Goal: Task Accomplishment & Management: Complete application form

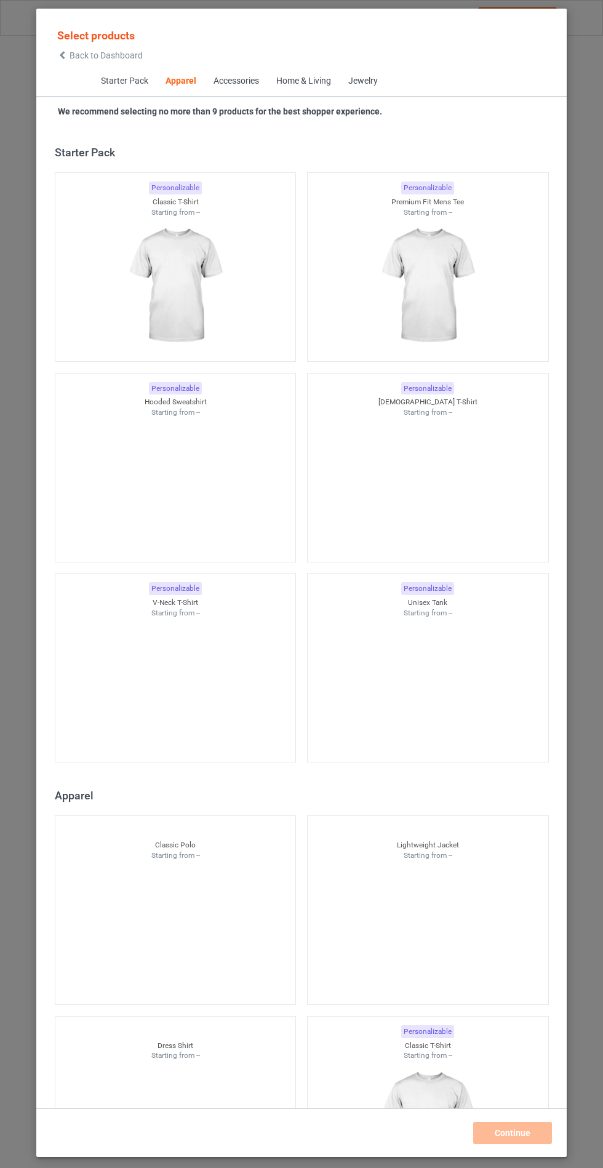
scroll to position [659, 0]
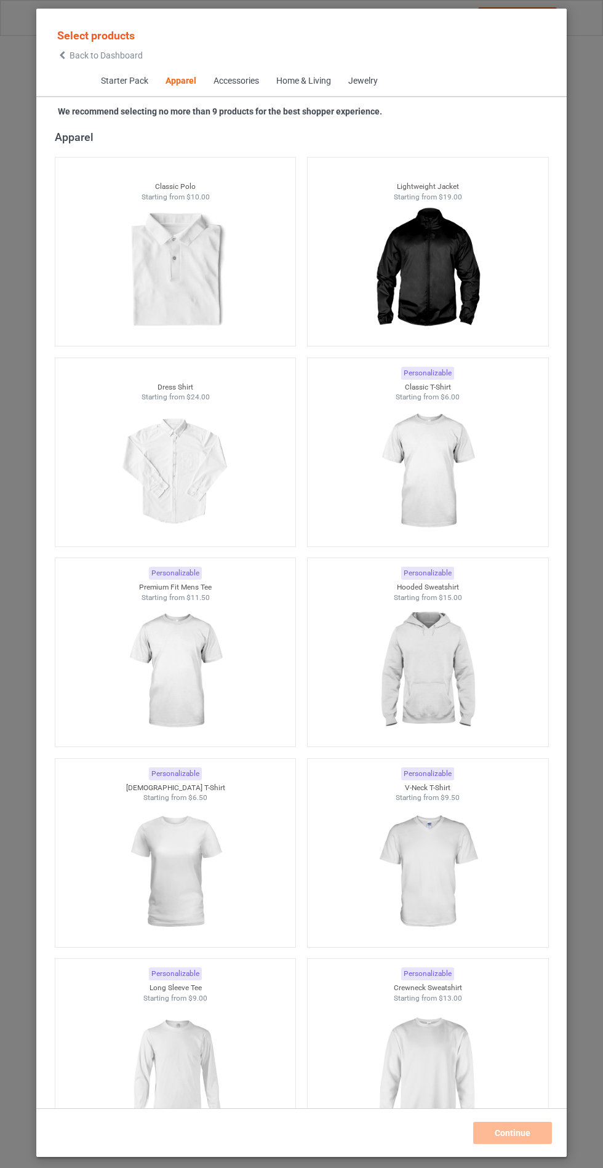
click at [428, 695] on img at bounding box center [427, 672] width 110 height 138
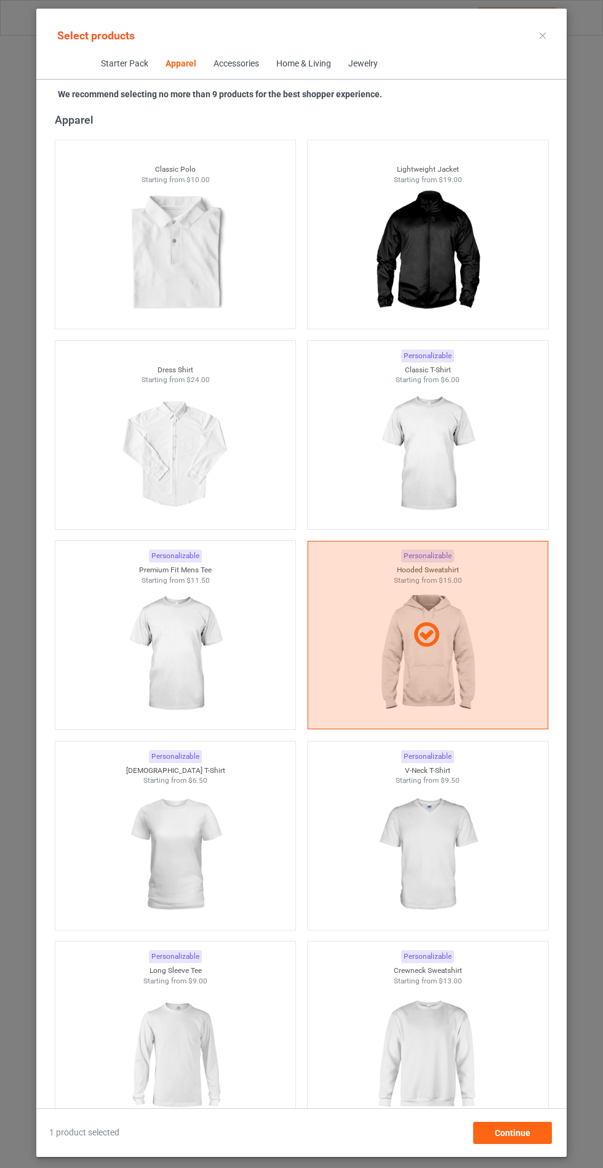
scroll to position [71, 0]
click at [510, 1138] on span "Continue" at bounding box center [513, 1133] width 36 height 10
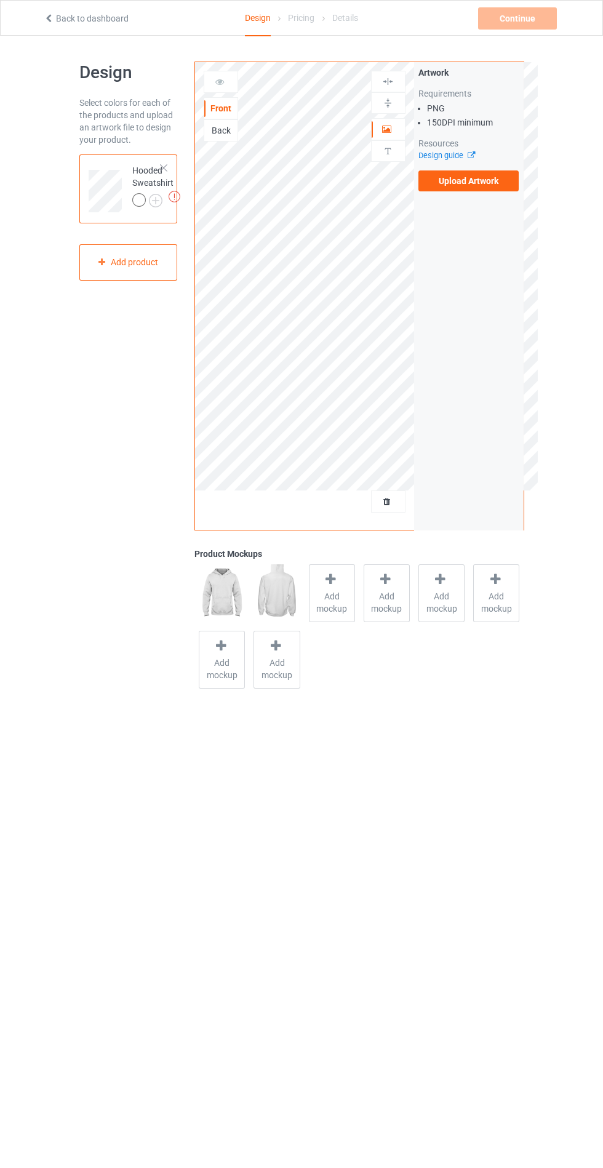
click at [223, 137] on div "Back" at bounding box center [221, 130] width 34 height 22
click at [323, 617] on div "Add mockup" at bounding box center [332, 593] width 46 height 58
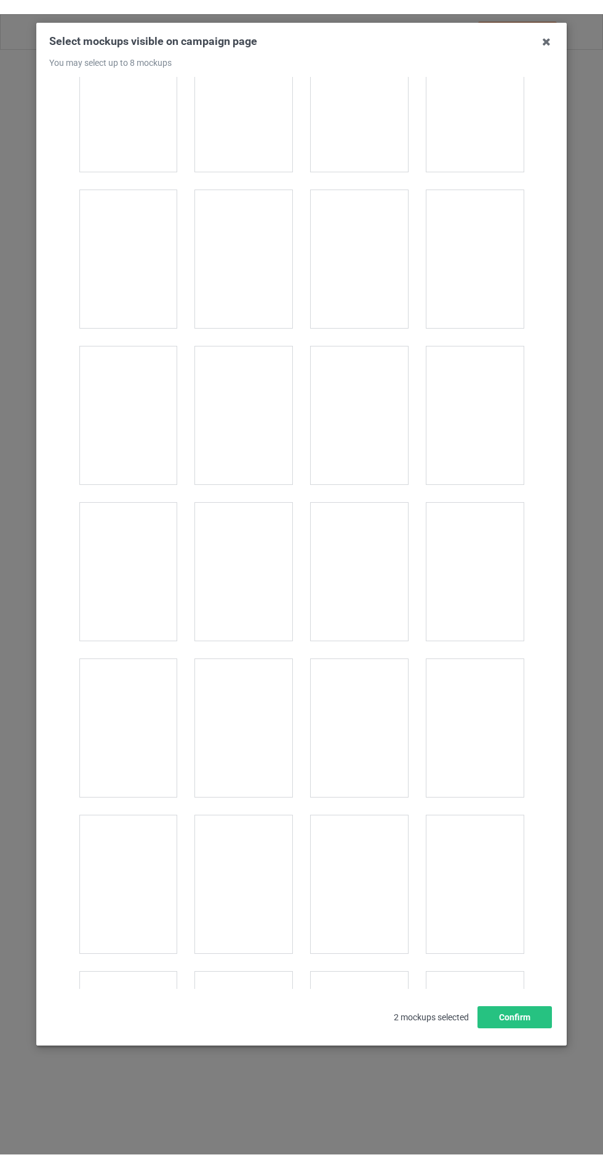
scroll to position [9436, 0]
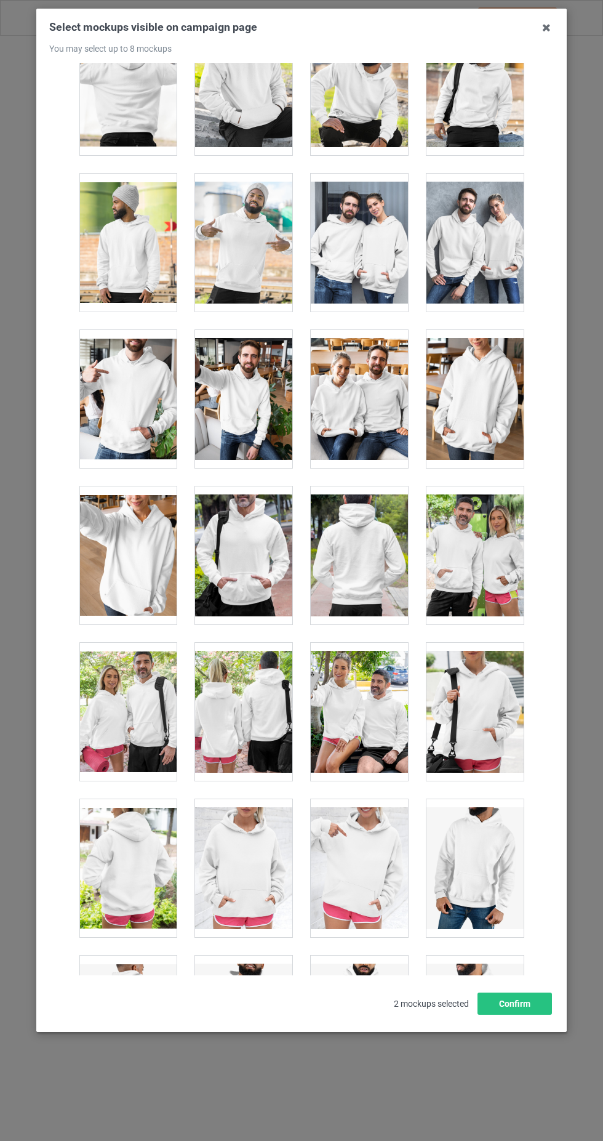
click at [367, 555] on div at bounding box center [359, 555] width 97 height 138
click at [524, 1014] on button "Confirm" at bounding box center [515, 1003] width 74 height 22
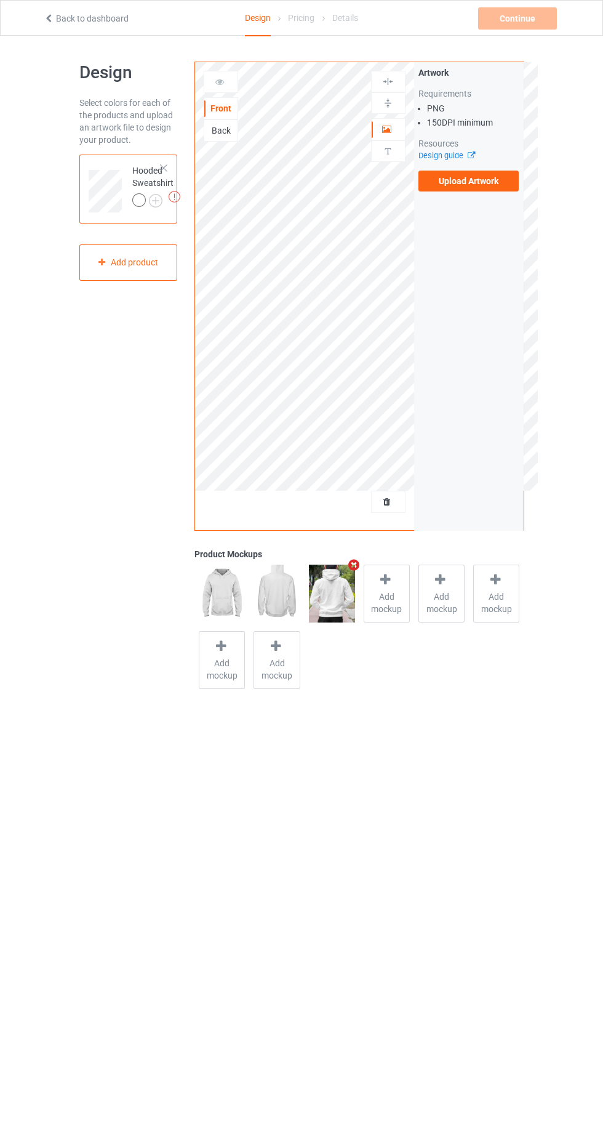
click at [0, 0] on img at bounding box center [0, 0] width 0 height 0
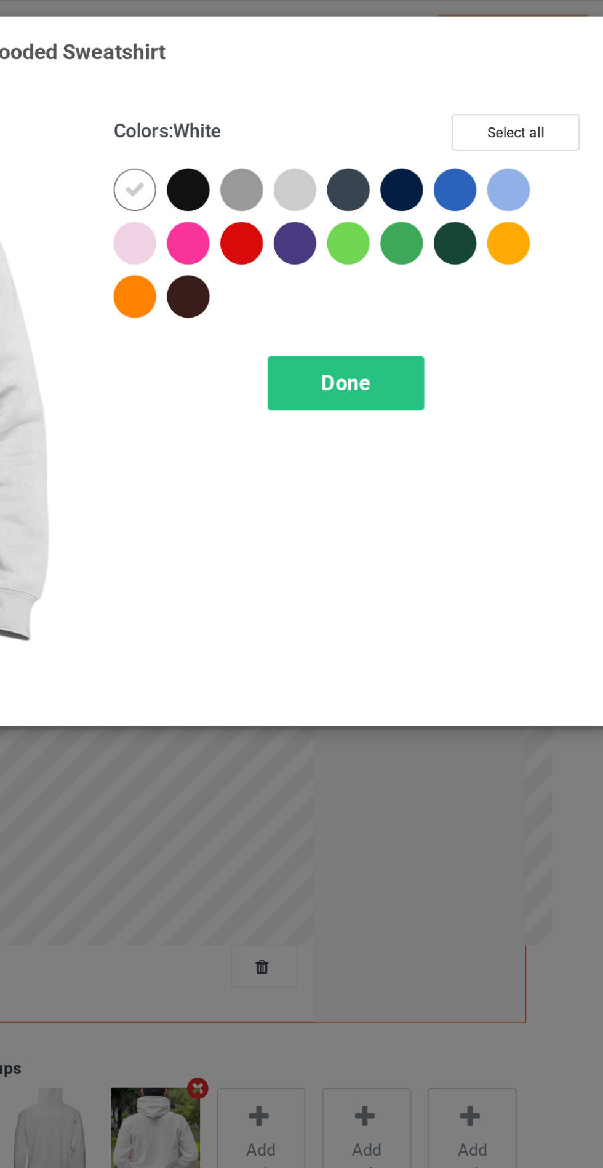
click at [346, 97] on div at bounding box center [349, 98] width 22 height 22
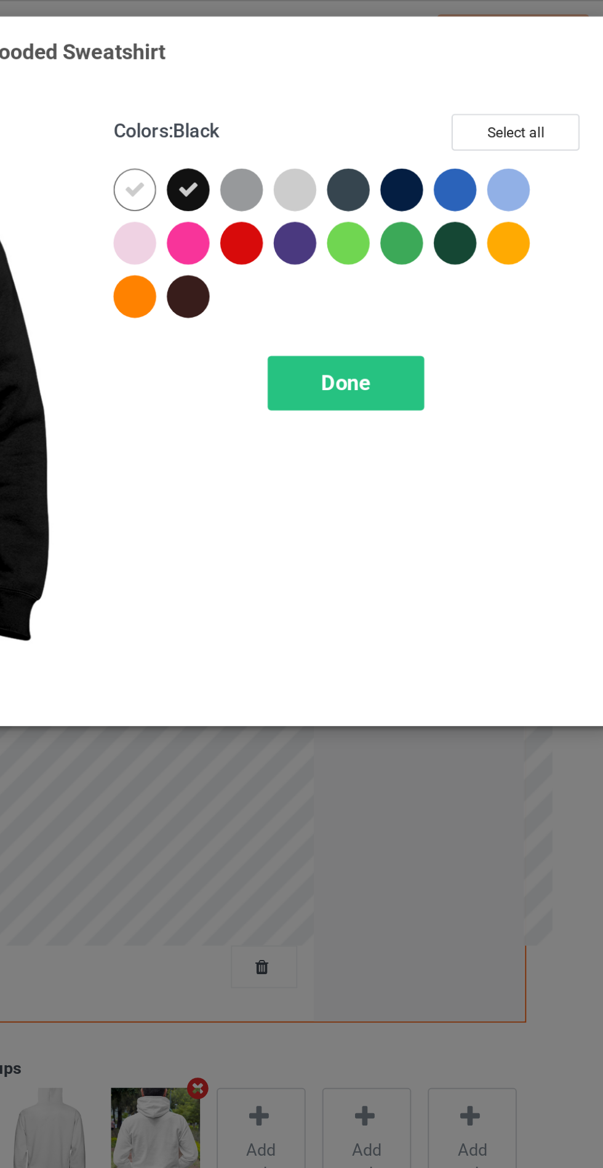
click at [459, 97] on div at bounding box center [460, 98] width 22 height 22
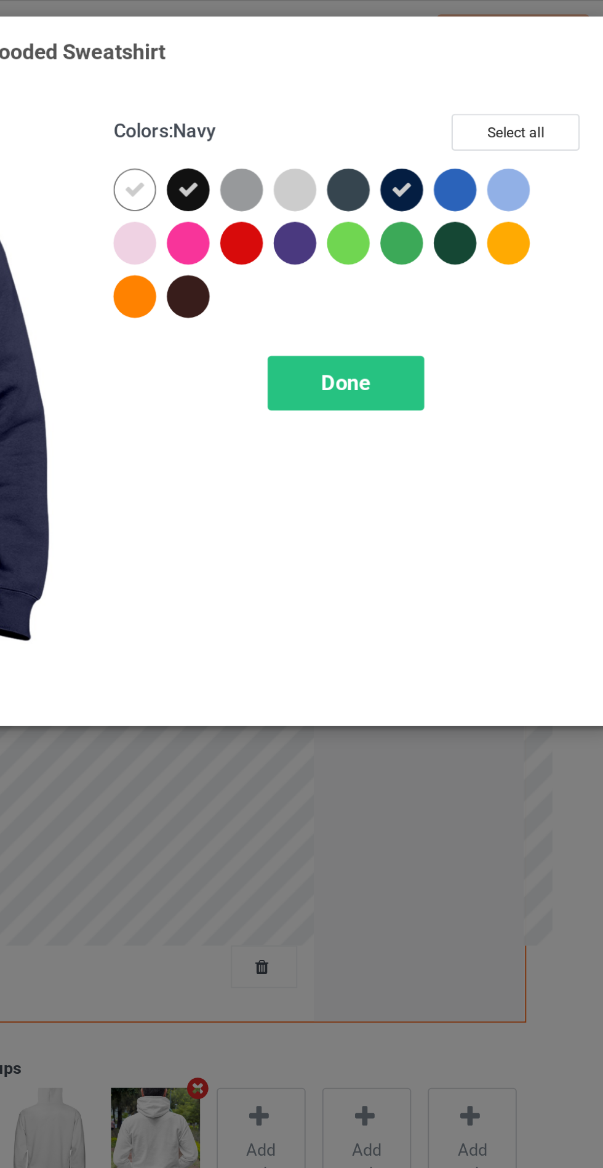
click at [485, 123] on div at bounding box center [487, 126] width 22 height 22
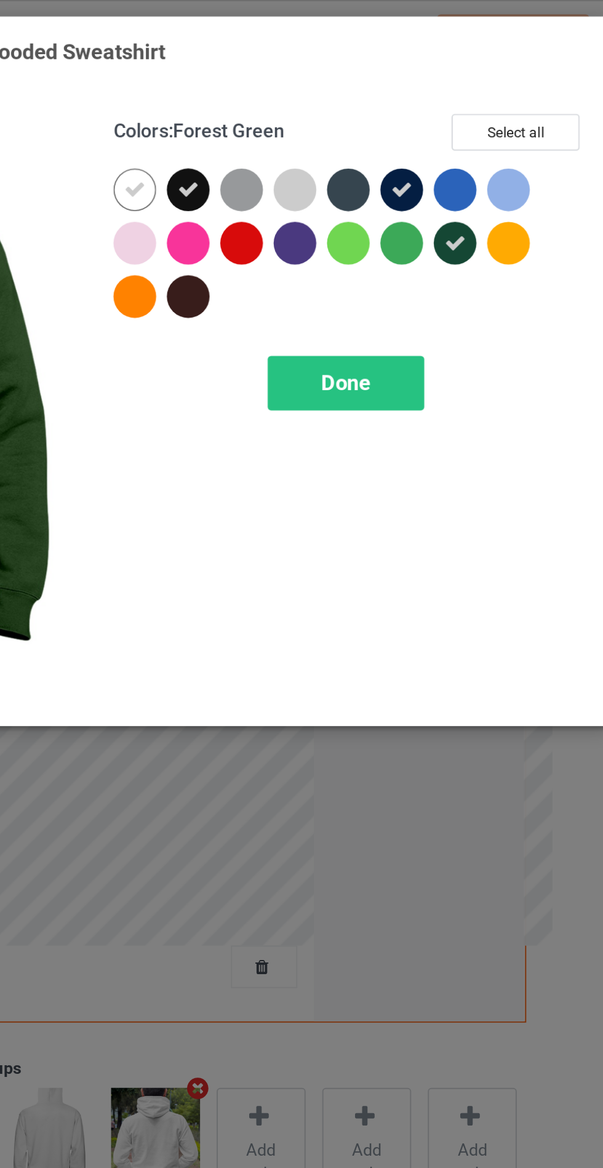
click at [348, 149] on div at bounding box center [349, 154] width 22 height 22
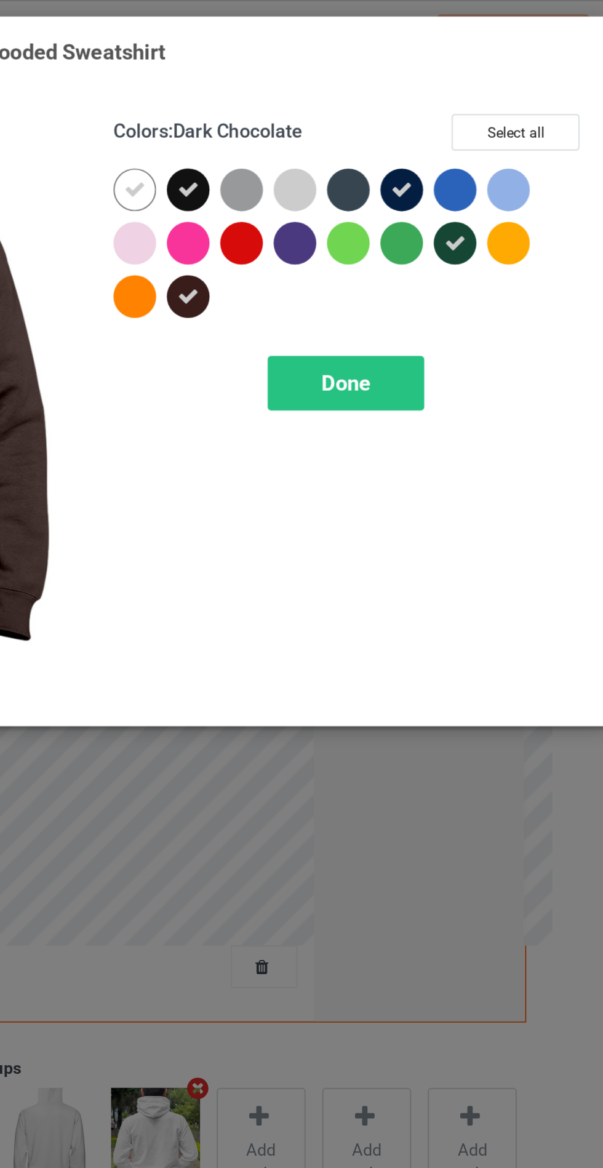
click at [427, 192] on span "Done" at bounding box center [431, 198] width 26 height 13
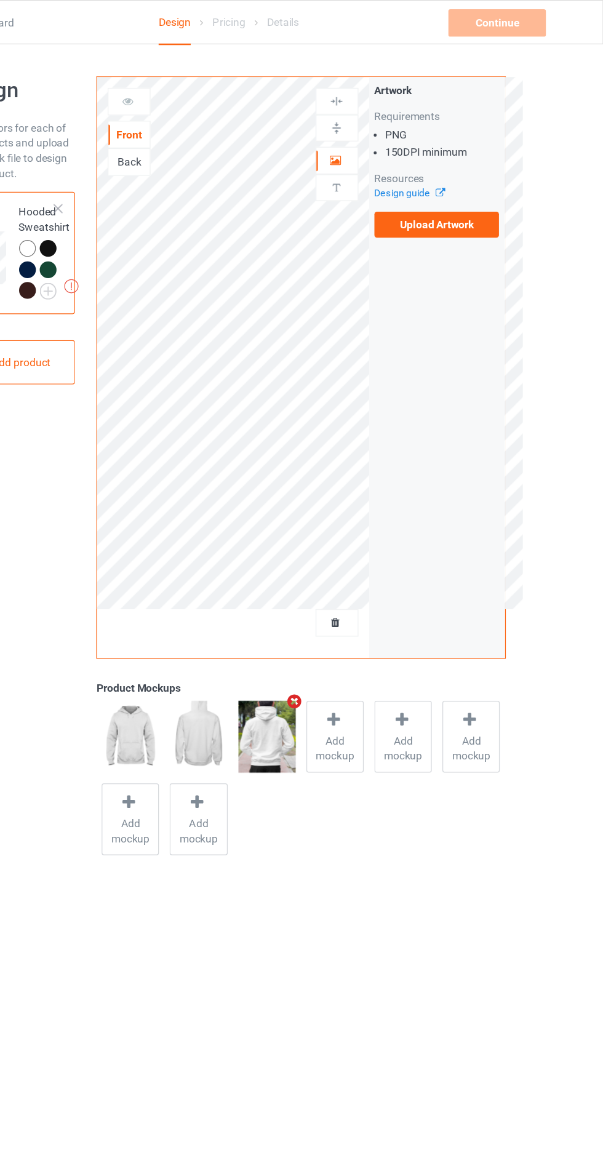
click at [0, 0] on img at bounding box center [0, 0] width 0 height 0
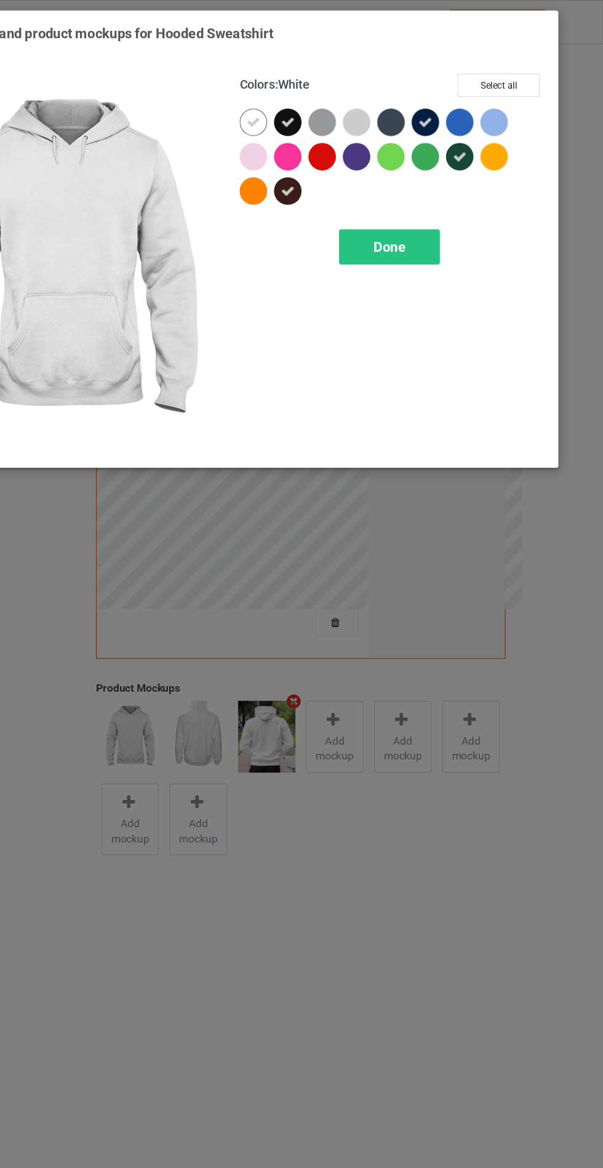
click at [430, 105] on div at bounding box center [432, 98] width 22 height 22
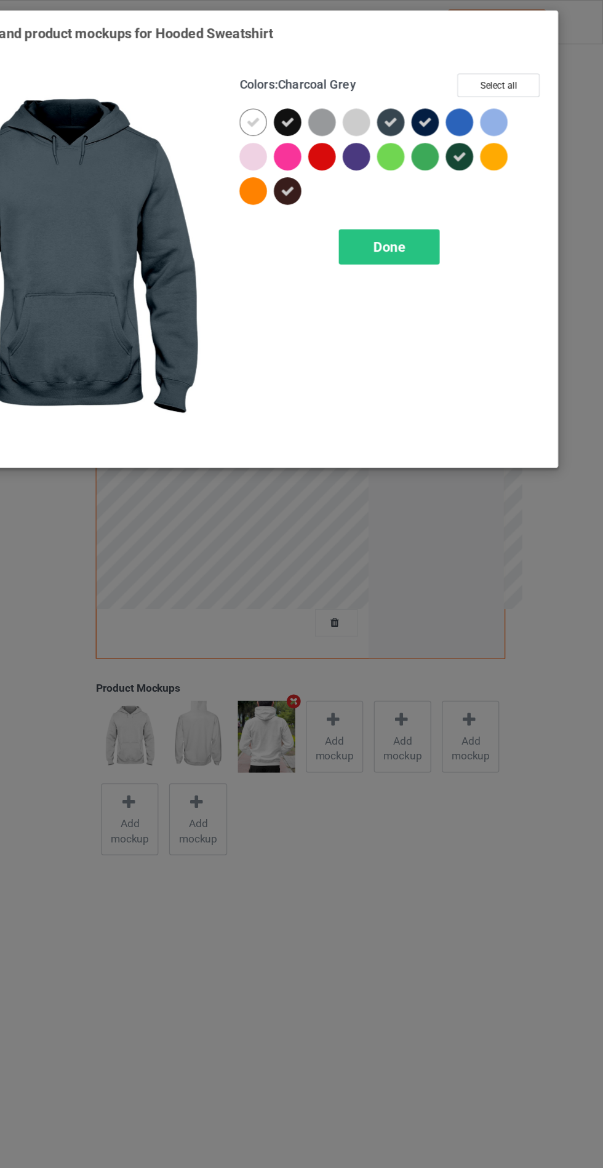
click at [446, 195] on div "Done" at bounding box center [430, 199] width 81 height 28
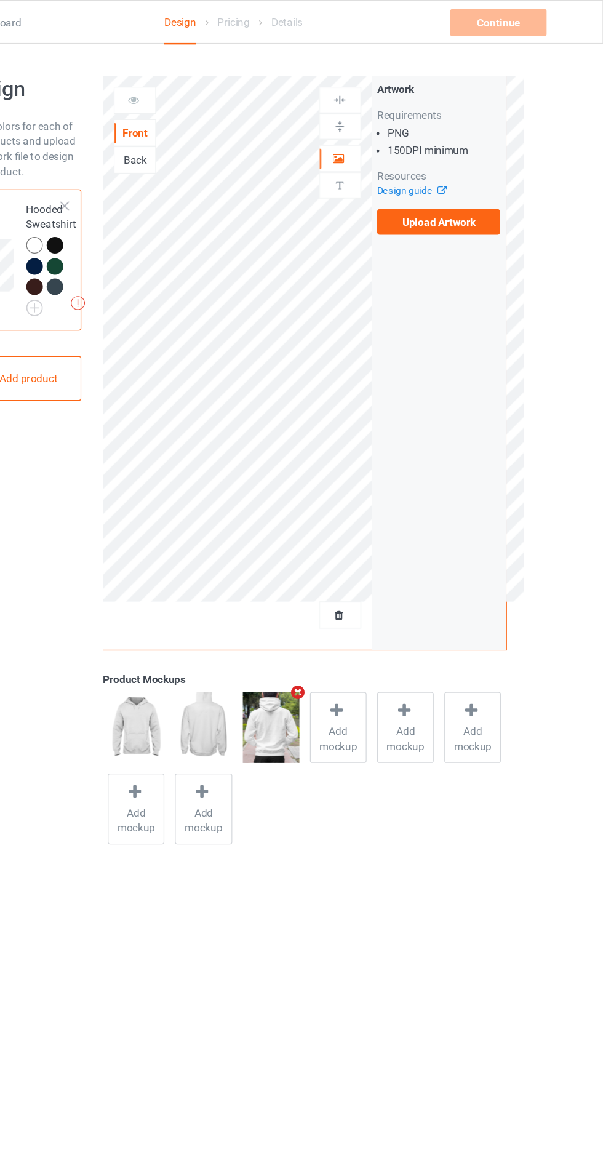
click at [487, 186] on label "Upload Artwork" at bounding box center [469, 181] width 101 height 21
click at [0, 0] on input "Upload Artwork" at bounding box center [0, 0] width 0 height 0
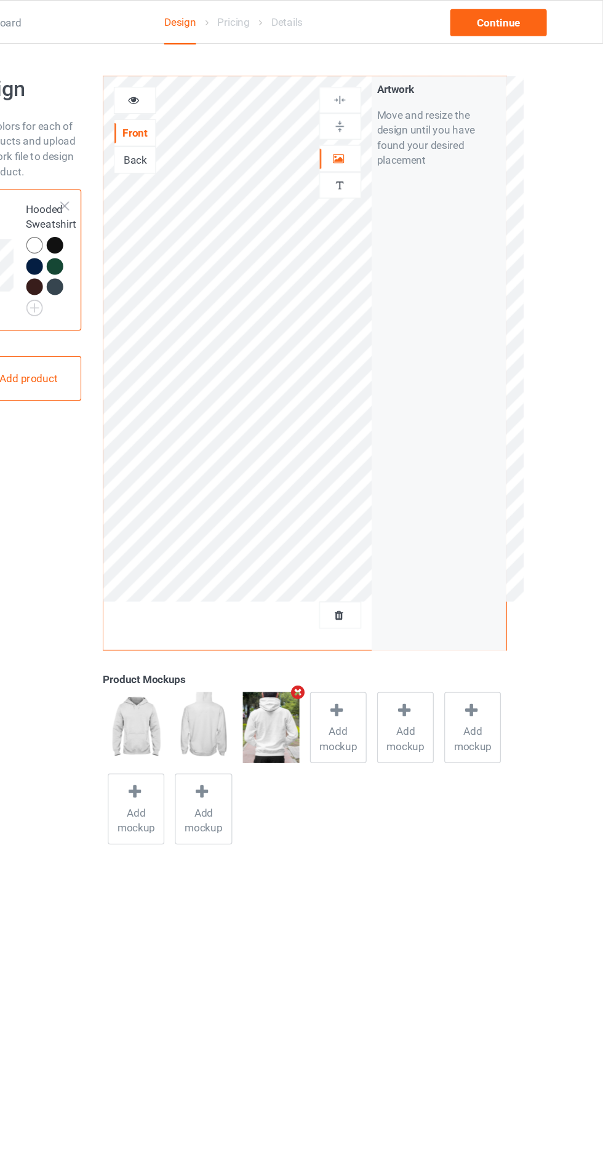
click at [222, 84] on icon at bounding box center [220, 80] width 10 height 9
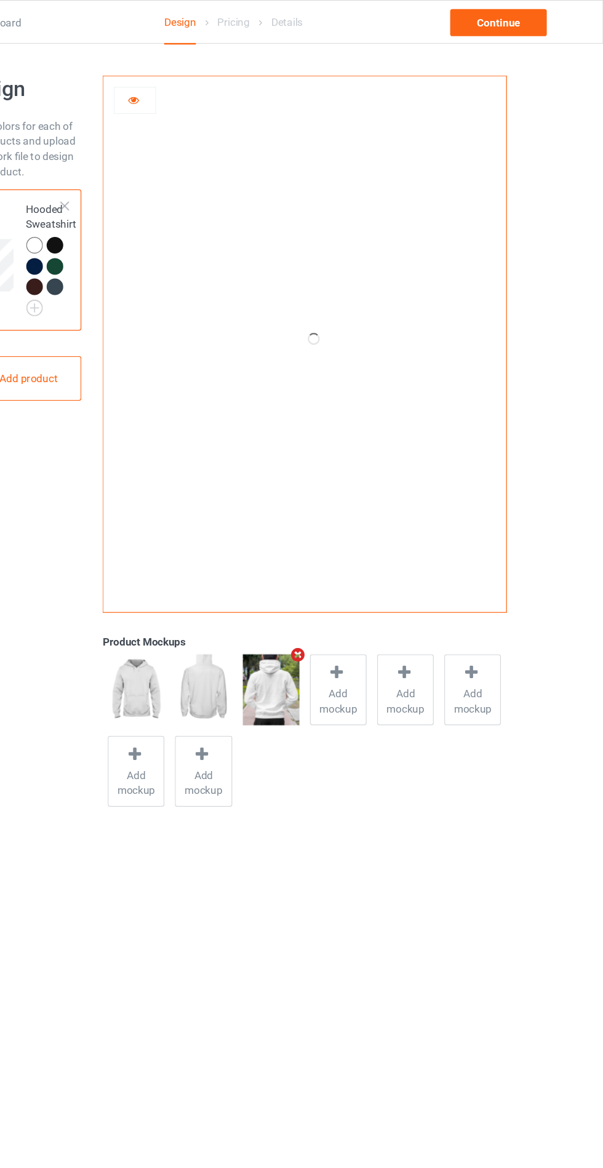
click at [158, 208] on div at bounding box center [157, 201] width 17 height 17
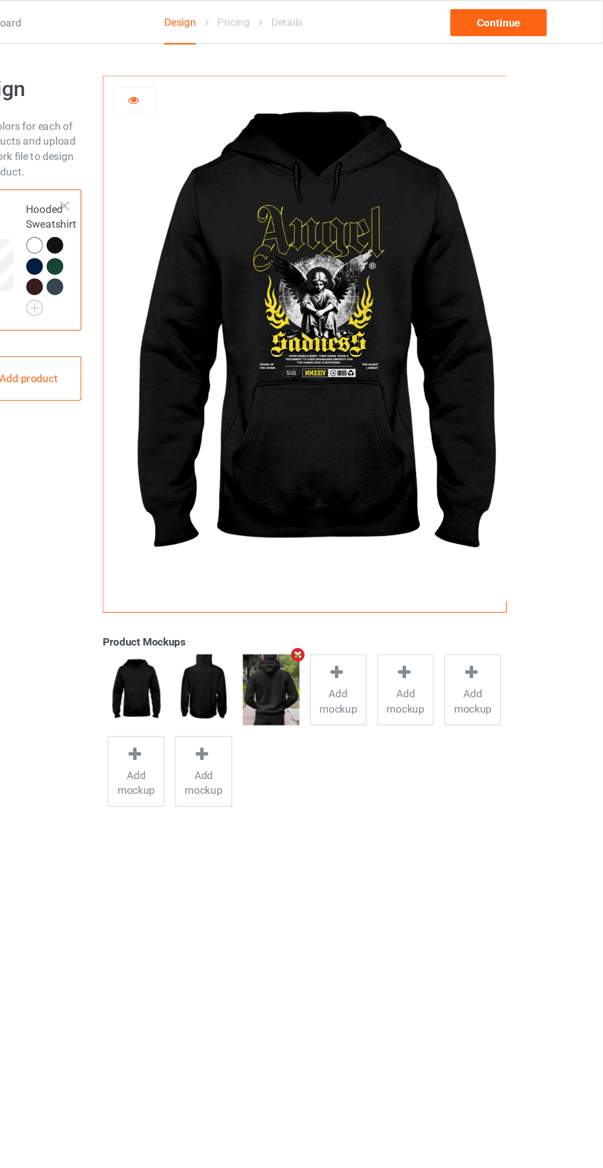
click at [327, 571] on img at bounding box center [332, 563] width 46 height 58
click at [537, 12] on div "Continue" at bounding box center [517, 18] width 79 height 22
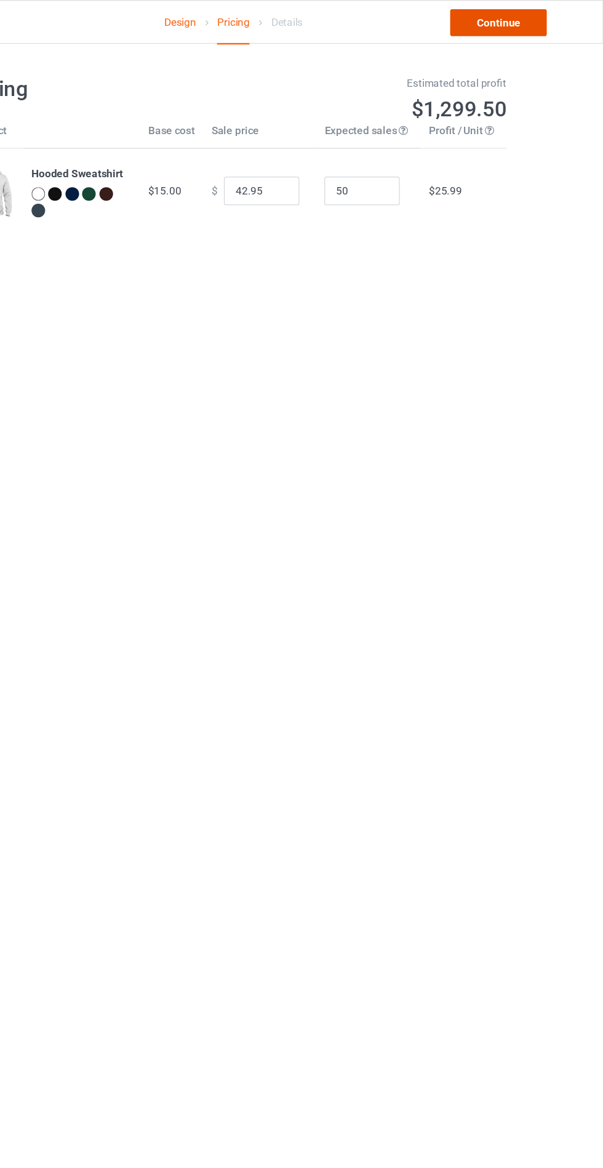
click at [521, 18] on link "Continue" at bounding box center [517, 18] width 79 height 22
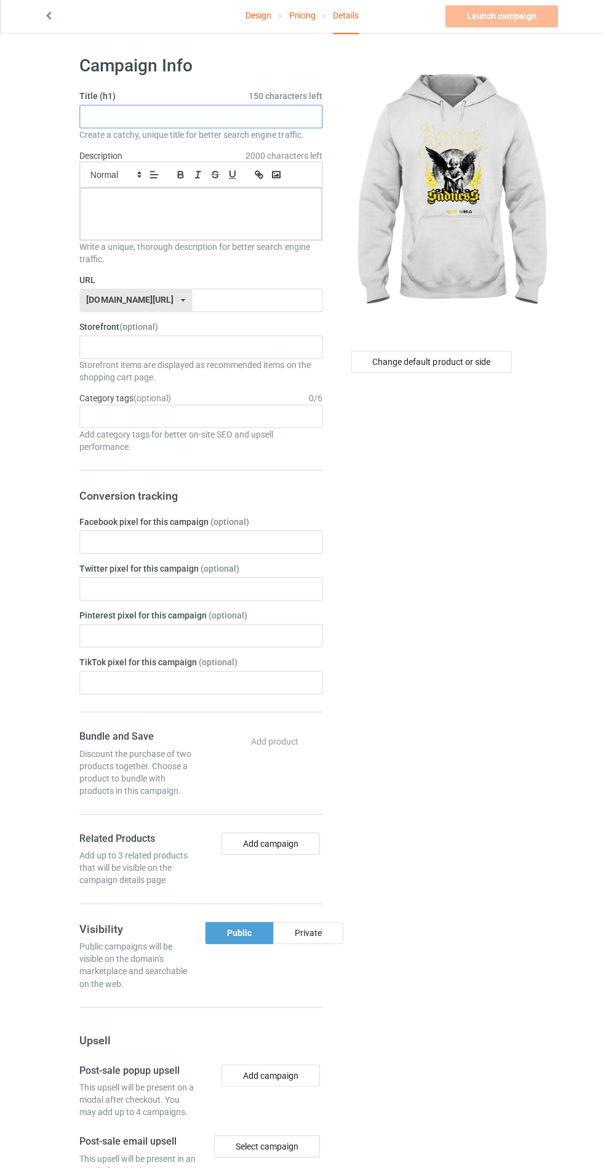
click at [244, 118] on input "text" at bounding box center [200, 118] width 243 height 23
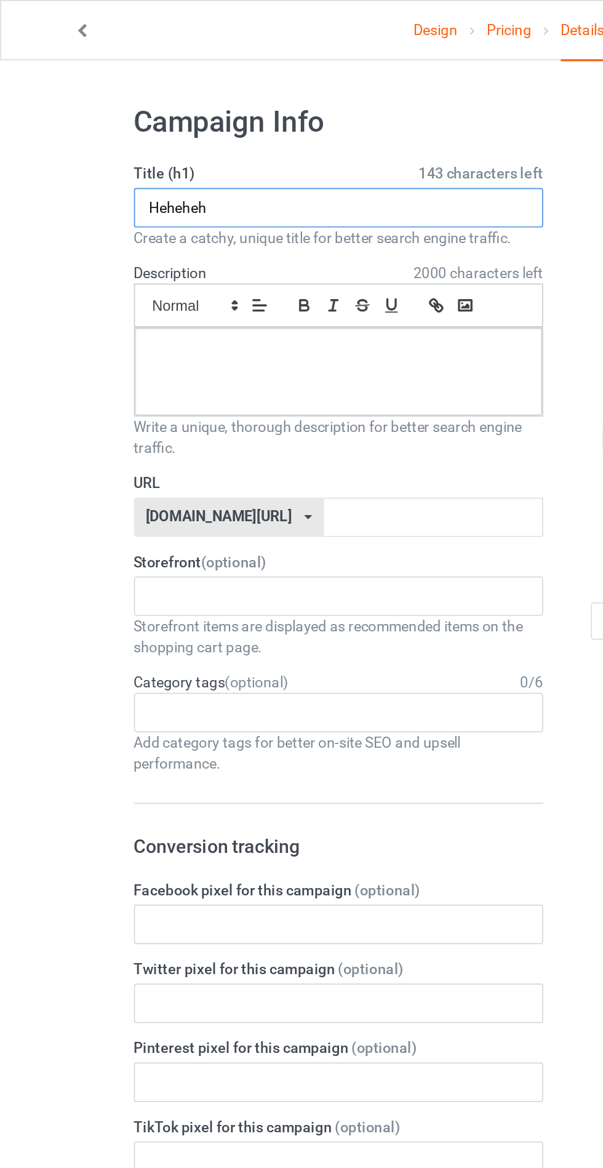
type input "Heheheh"
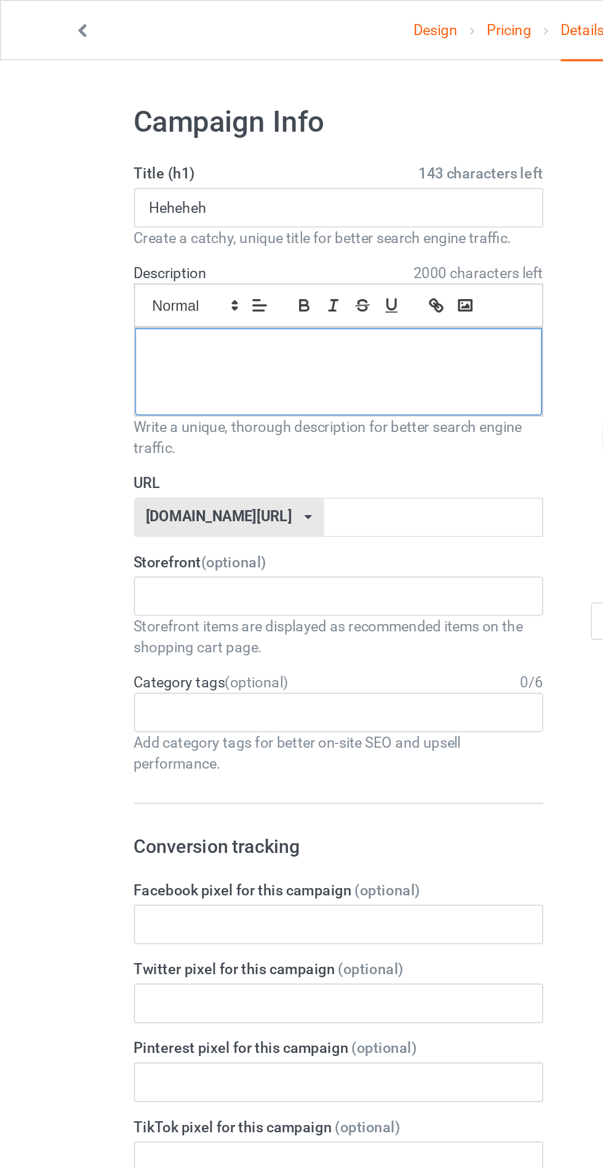
click at [110, 245] on div at bounding box center [200, 221] width 241 height 52
click at [198, 306] on input "text" at bounding box center [257, 306] width 130 height 23
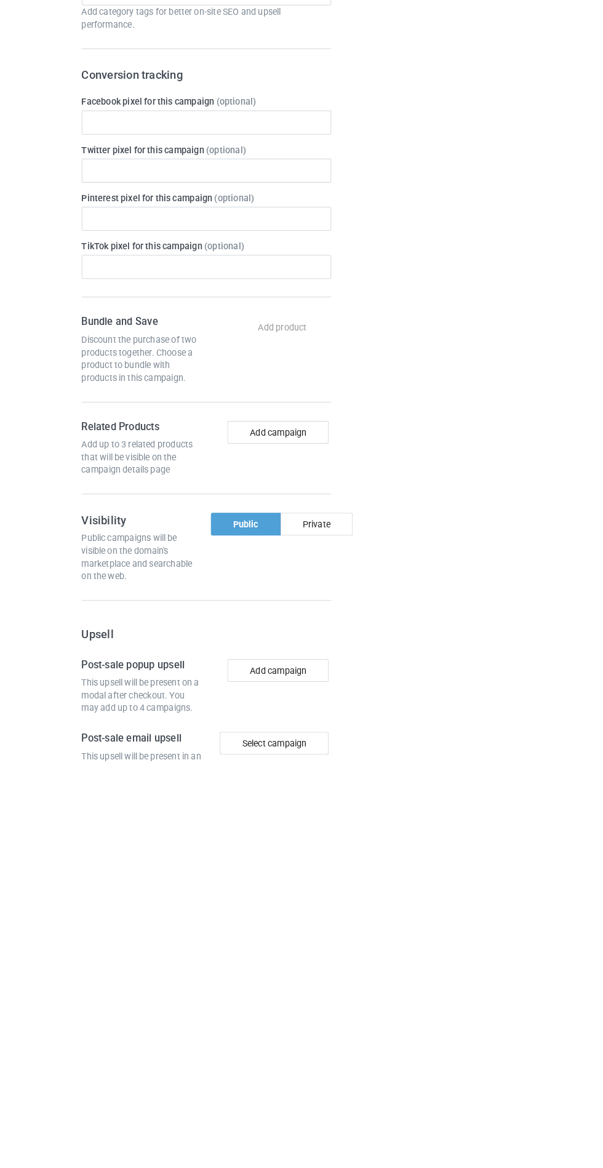
type input "Jejdhdh"
click at [306, 939] on div "Private" at bounding box center [308, 938] width 70 height 22
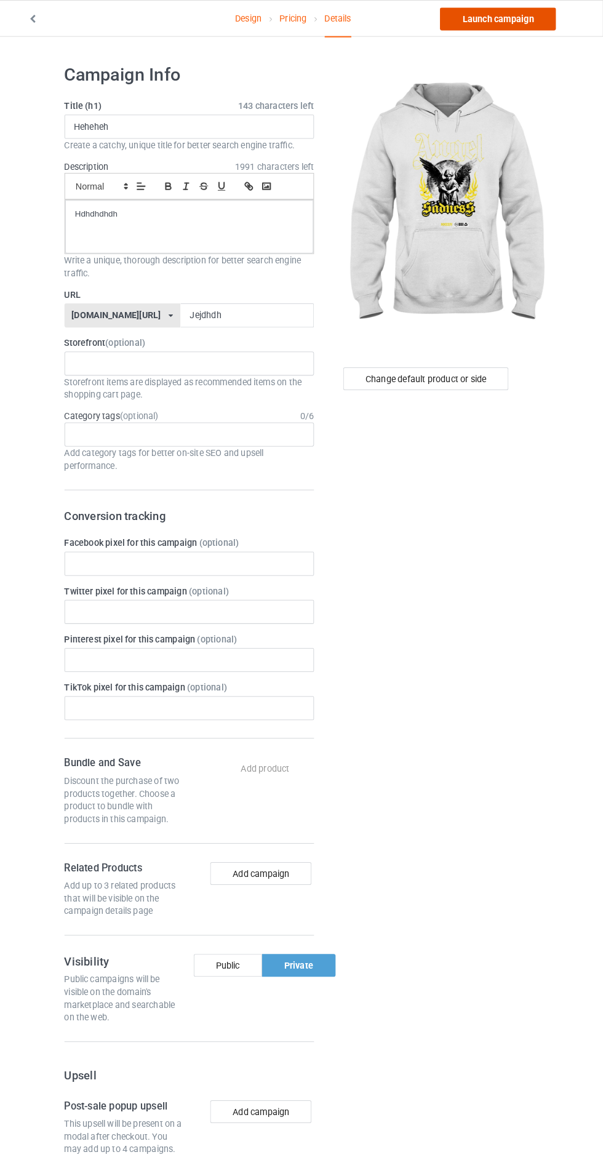
click at [511, 22] on link "Launch campaign" at bounding box center [500, 18] width 113 height 22
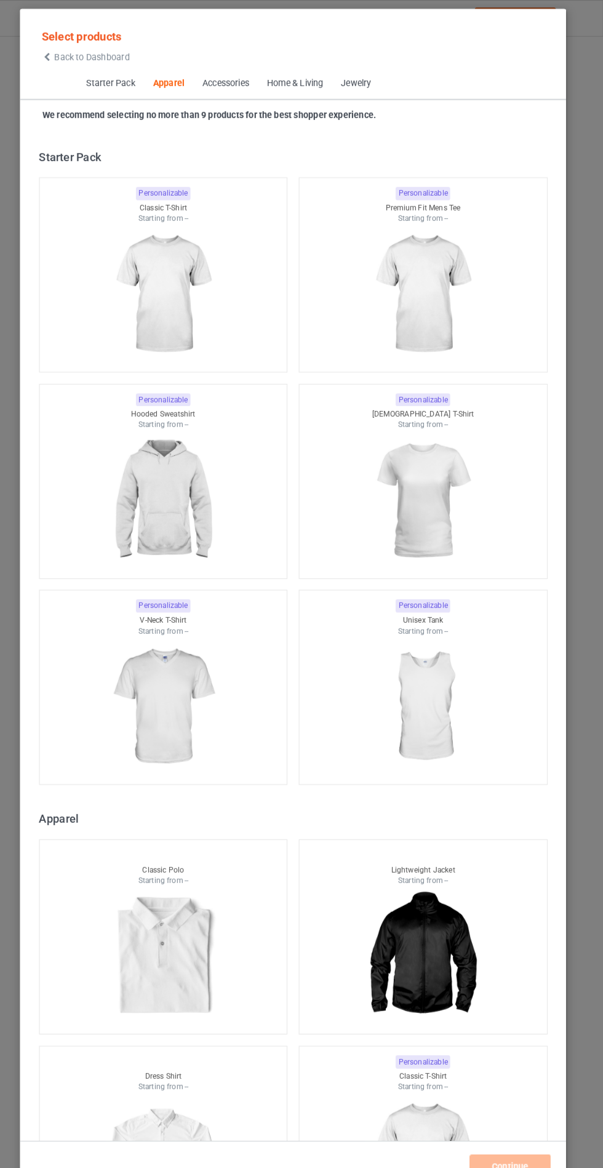
scroll to position [659, 0]
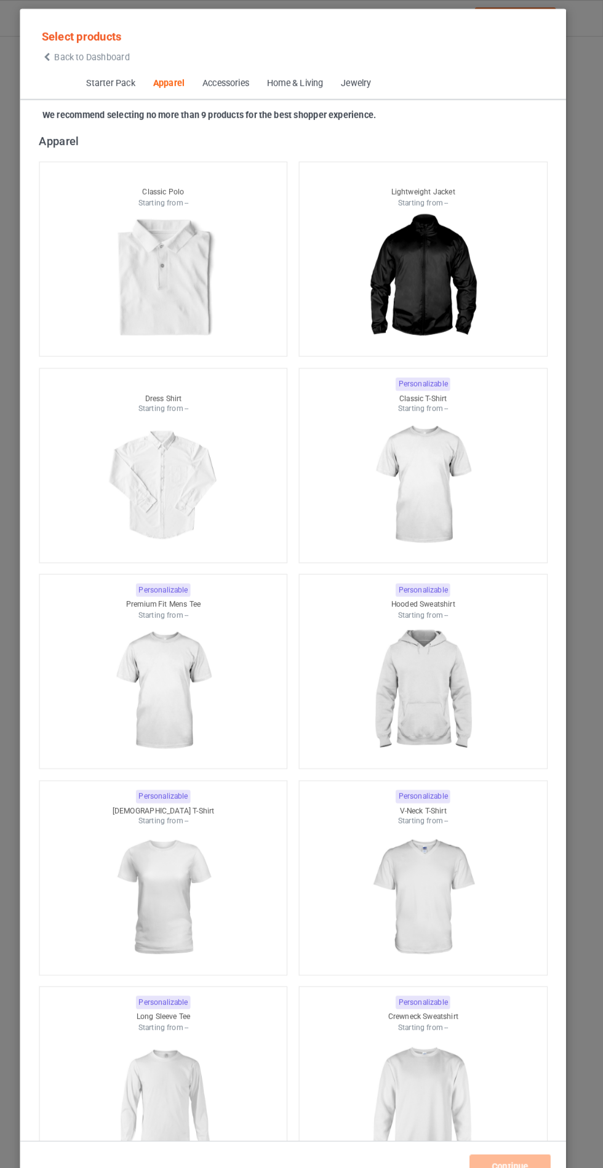
click at [478, 681] on img at bounding box center [427, 672] width 110 height 138
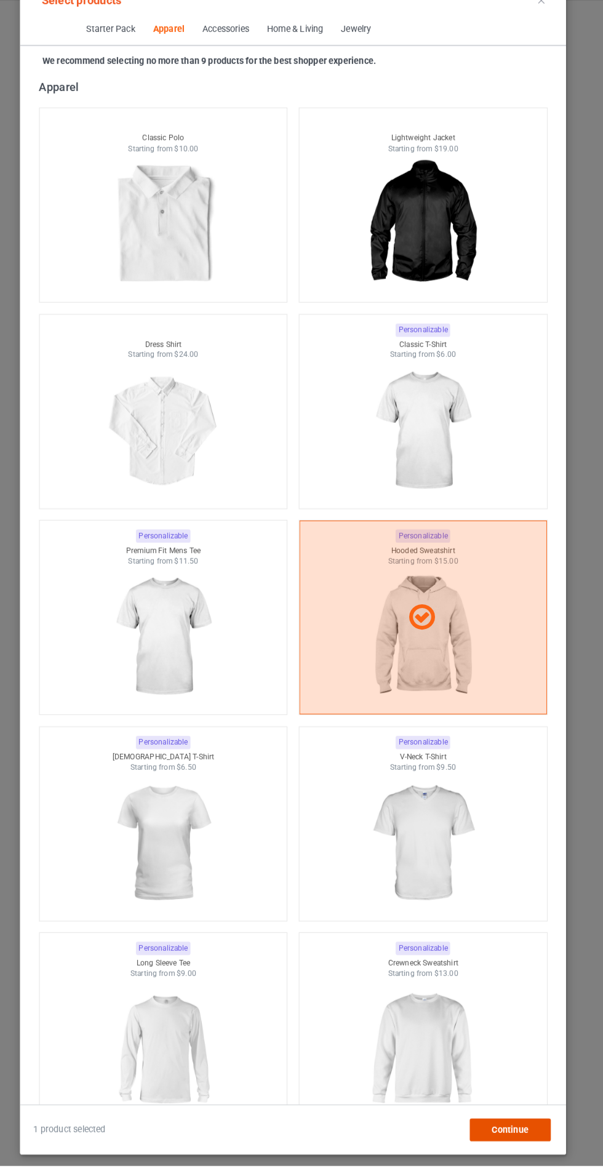
click at [518, 1144] on div "Continue" at bounding box center [512, 1133] width 79 height 22
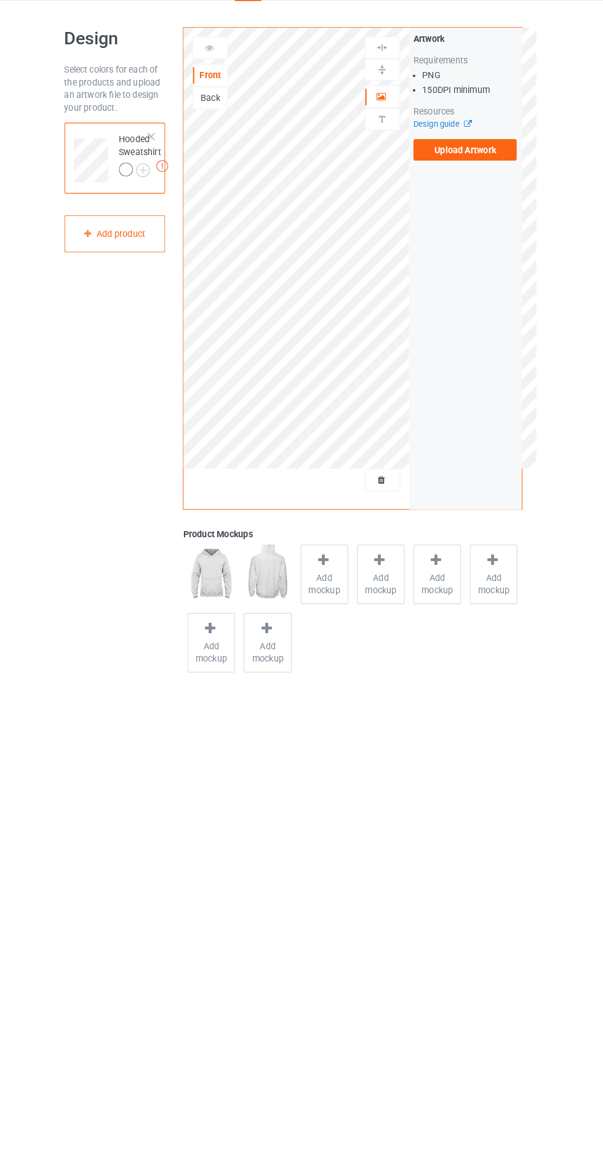
click at [217, 127] on div "Back" at bounding box center [220, 130] width 33 height 12
click at [492, 181] on label "Upload Artwork" at bounding box center [469, 181] width 101 height 21
click at [0, 0] on input "Upload Artwork" at bounding box center [0, 0] width 0 height 0
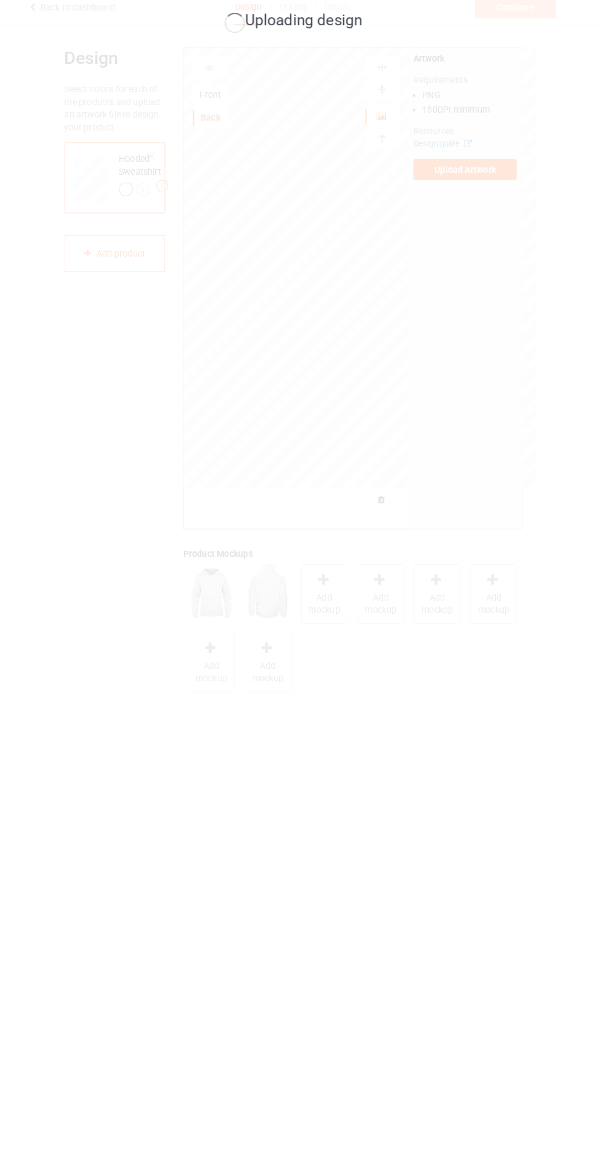
scroll to position [4, 0]
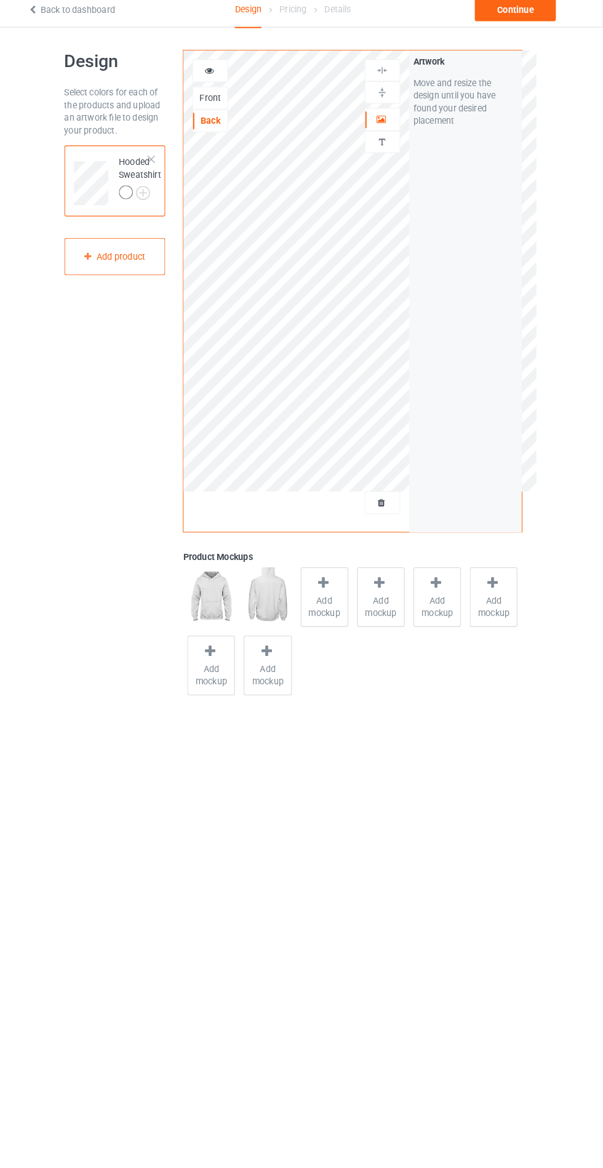
click at [319, 594] on span "Add mockup" at bounding box center [332, 598] width 45 height 25
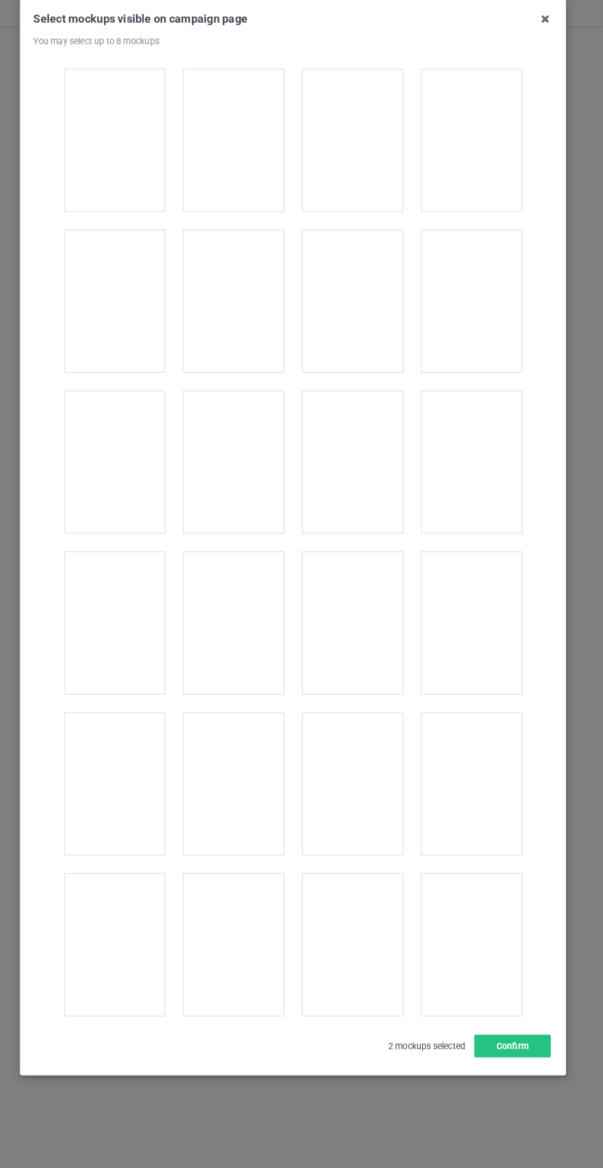
scroll to position [9521, 0]
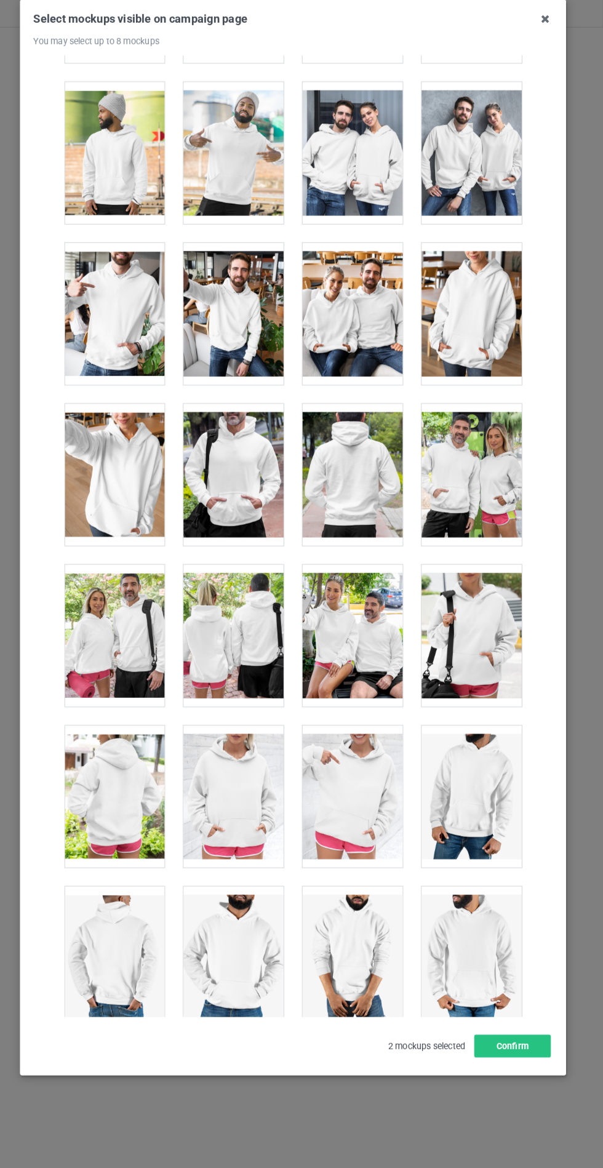
click at [372, 489] on div at bounding box center [359, 470] width 97 height 138
click at [529, 1037] on button "Confirm" at bounding box center [515, 1025] width 74 height 22
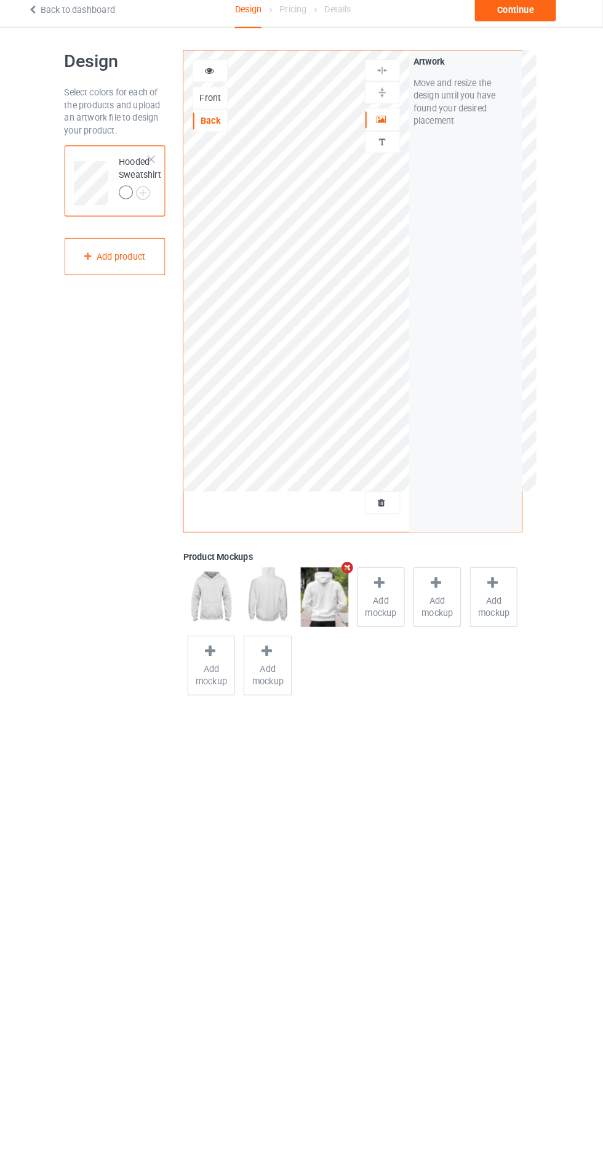
click at [0, 0] on img at bounding box center [0, 0] width 0 height 0
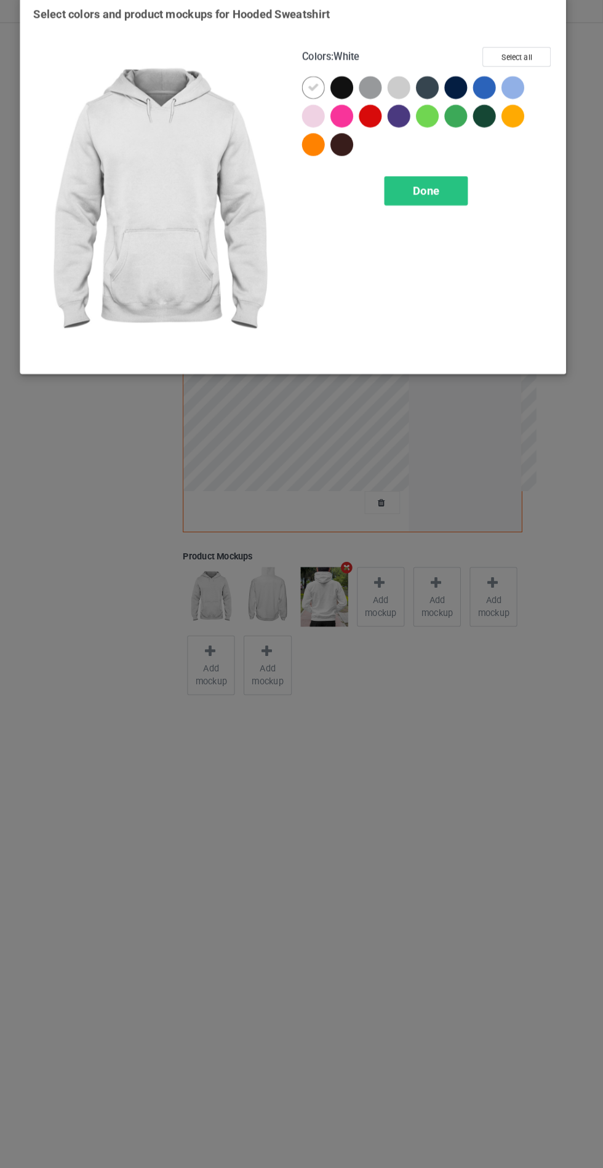
click at [348, 98] on div at bounding box center [349, 98] width 22 height 22
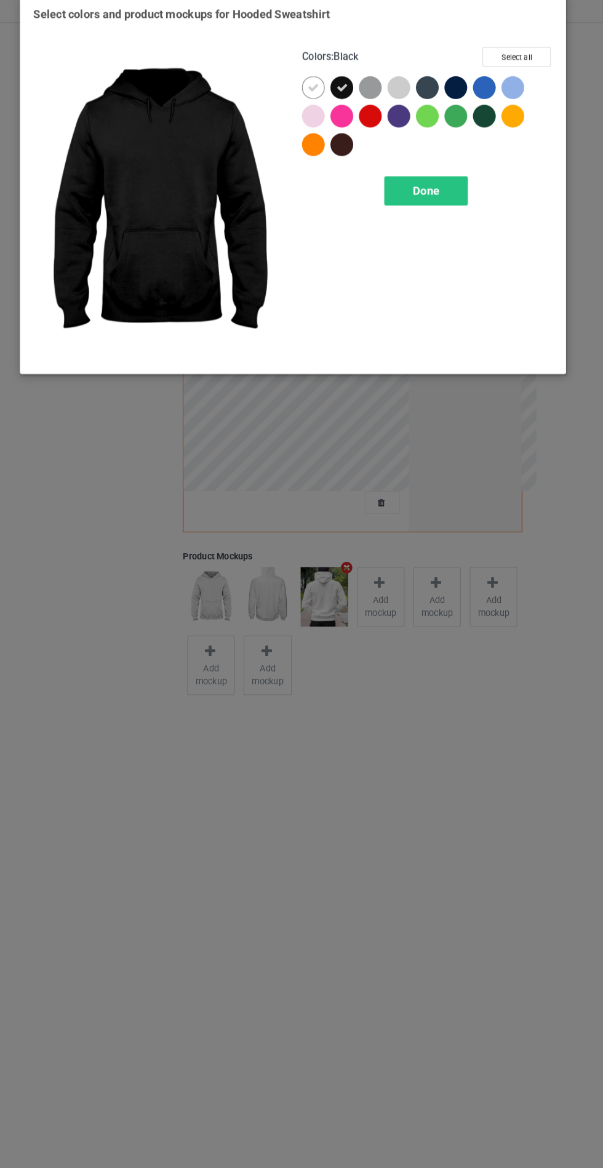
click at [434, 98] on div at bounding box center [432, 98] width 22 height 22
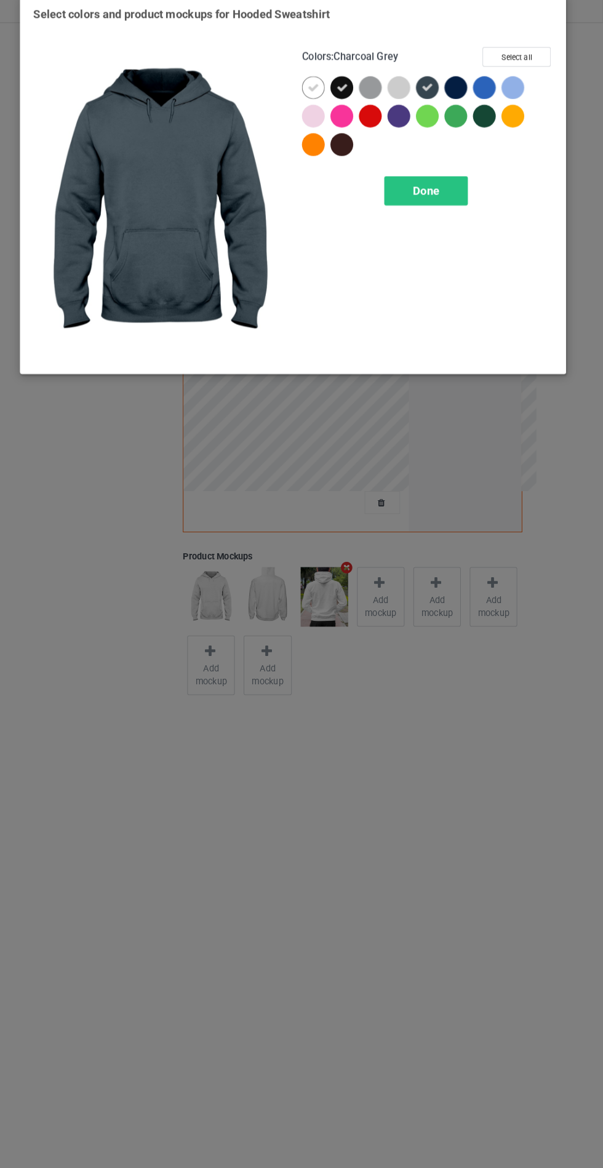
click at [462, 95] on div at bounding box center [460, 98] width 22 height 22
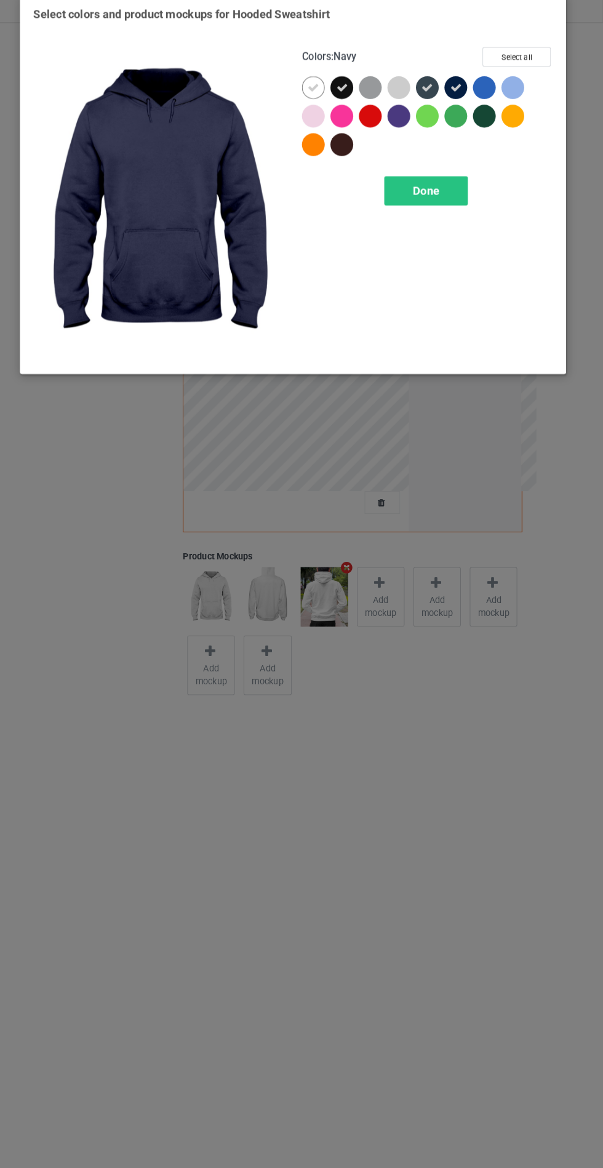
click at [348, 155] on div at bounding box center [349, 154] width 22 height 22
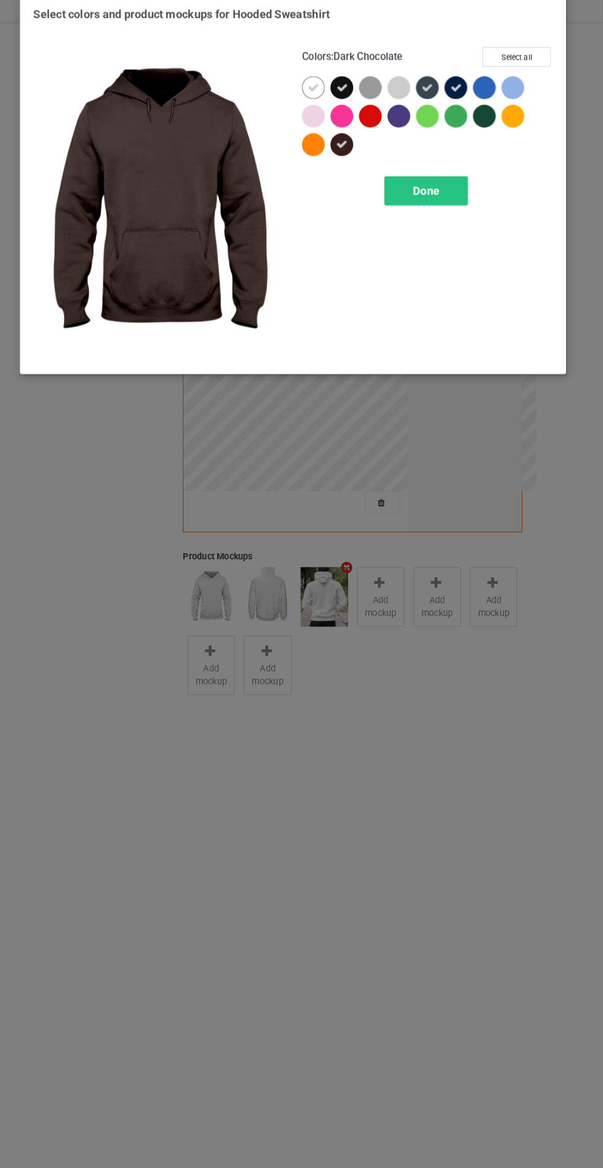
click at [454, 193] on div "Done" at bounding box center [430, 199] width 81 height 28
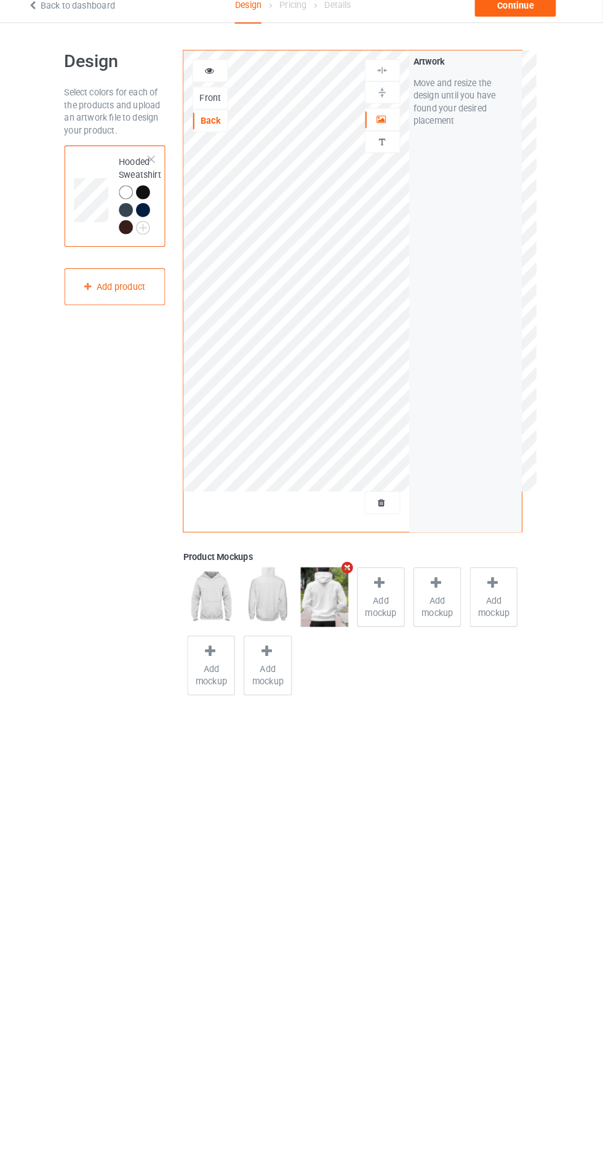
click at [217, 79] on icon at bounding box center [220, 80] width 10 height 9
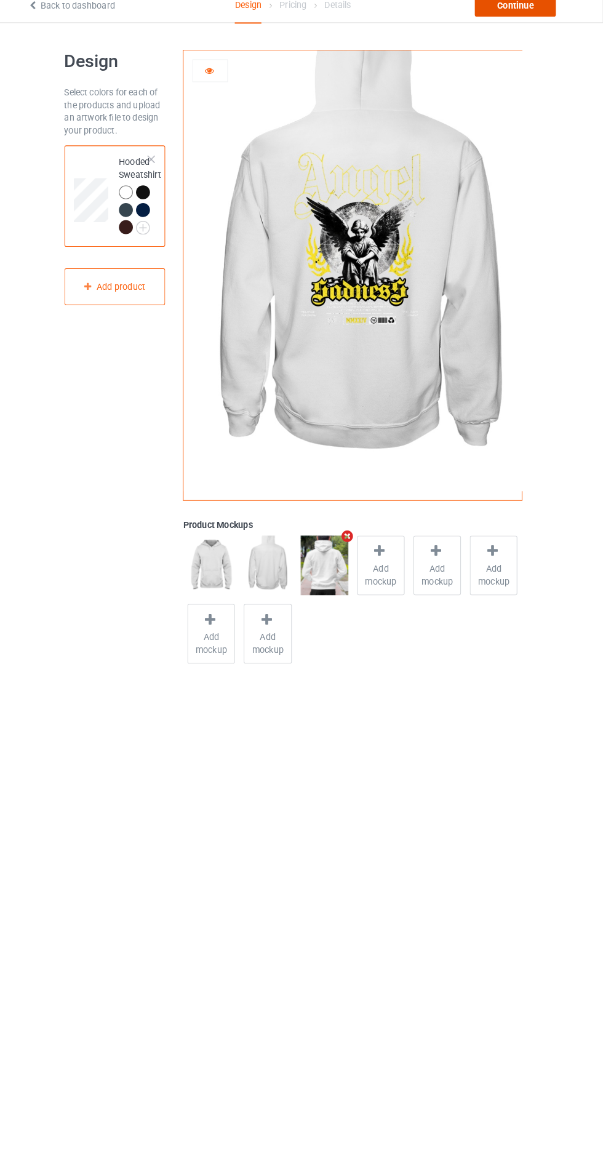
click at [516, 23] on div "Continue" at bounding box center [517, 18] width 79 height 22
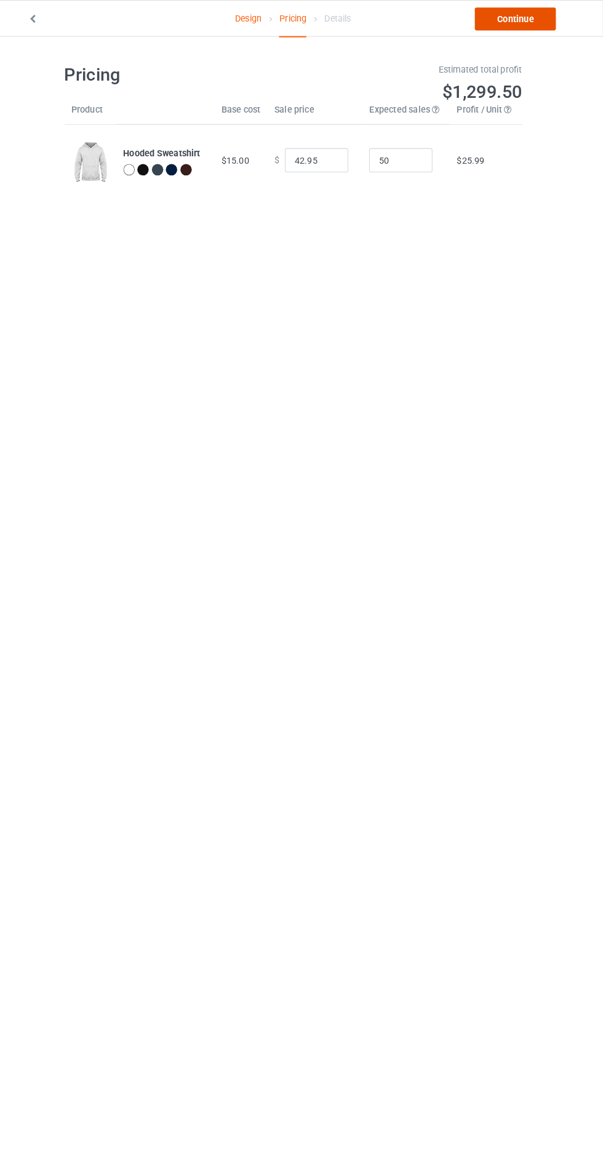
click at [504, 12] on link "Continue" at bounding box center [517, 18] width 79 height 22
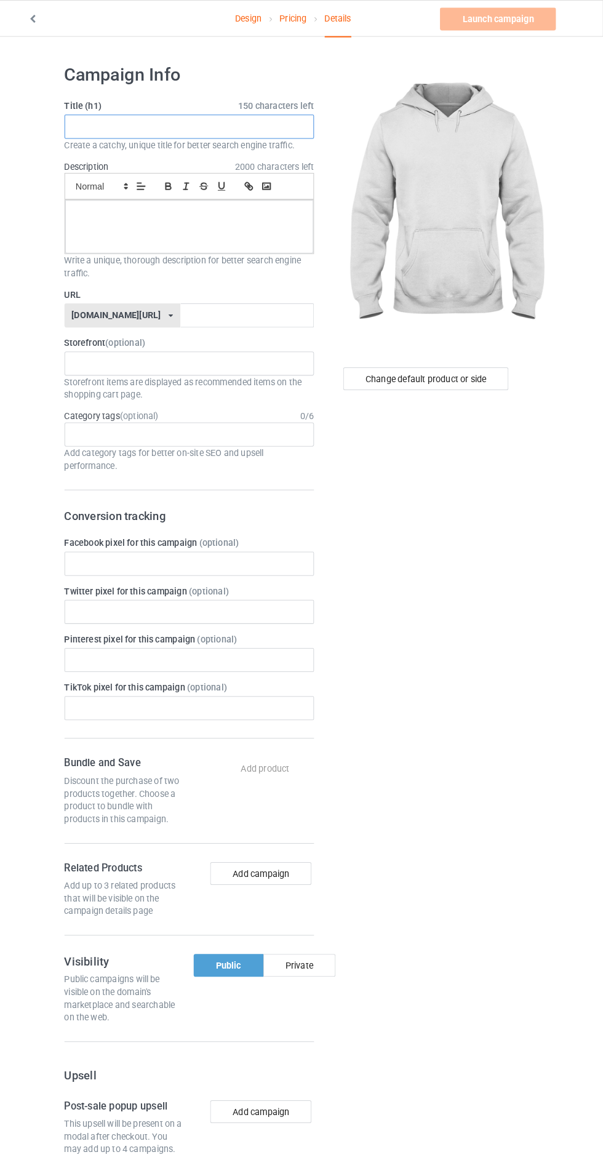
click at [255, 120] on input "text" at bounding box center [200, 122] width 243 height 23
type input "Jshshdhehhe"
click at [148, 210] on p at bounding box center [201, 209] width 222 height 12
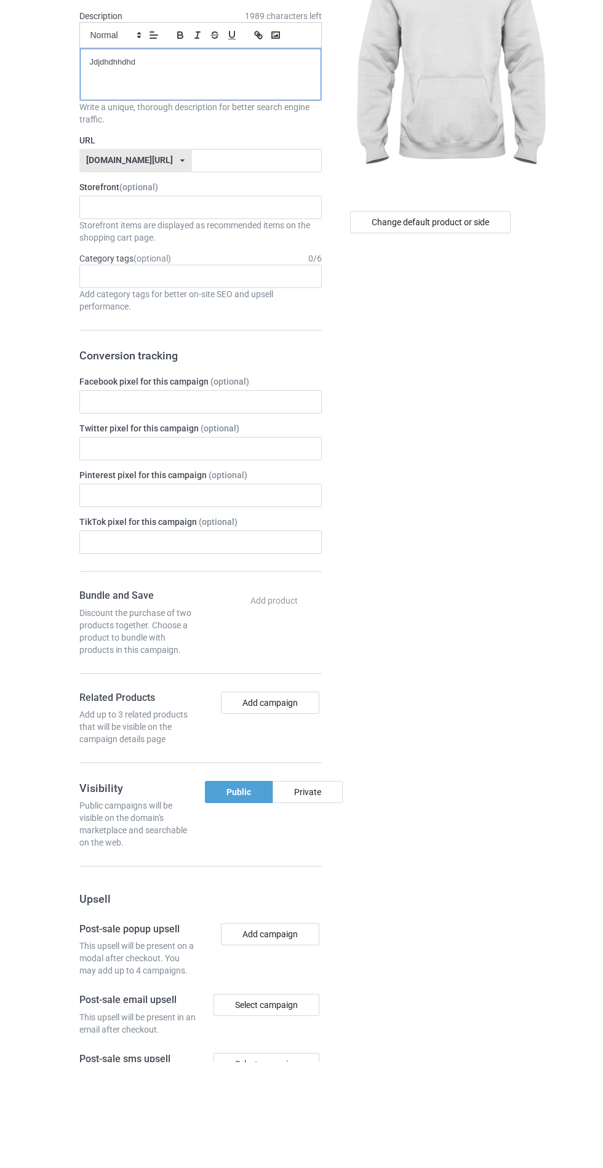
scroll to position [39, 0]
click at [186, 243] on label "URL" at bounding box center [200, 247] width 243 height 12
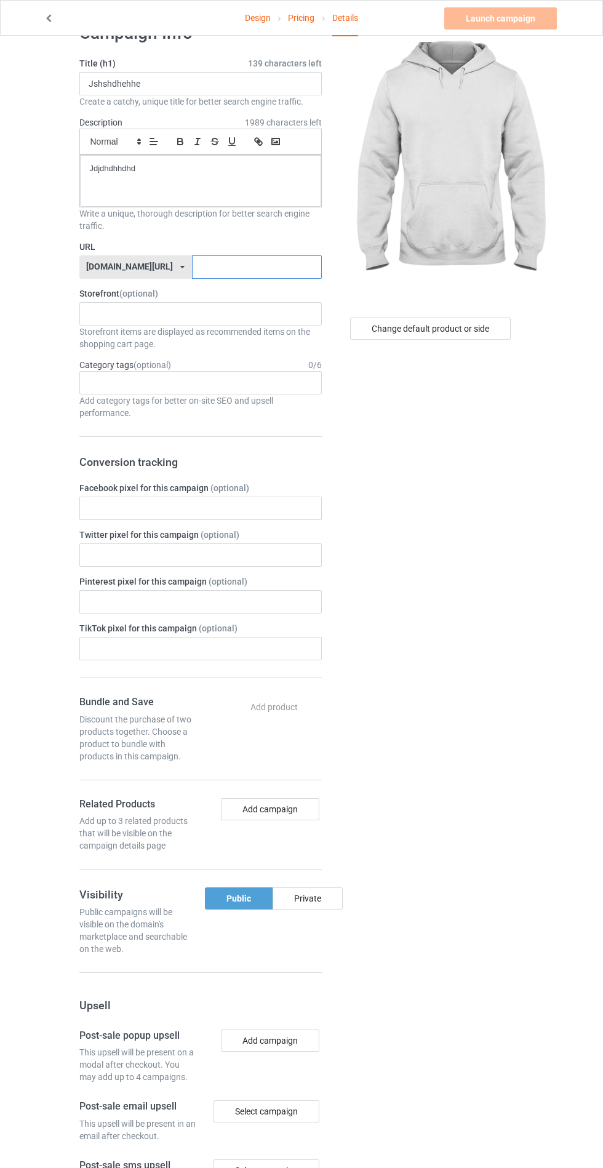
click at [192, 271] on input "text" at bounding box center [257, 266] width 130 height 23
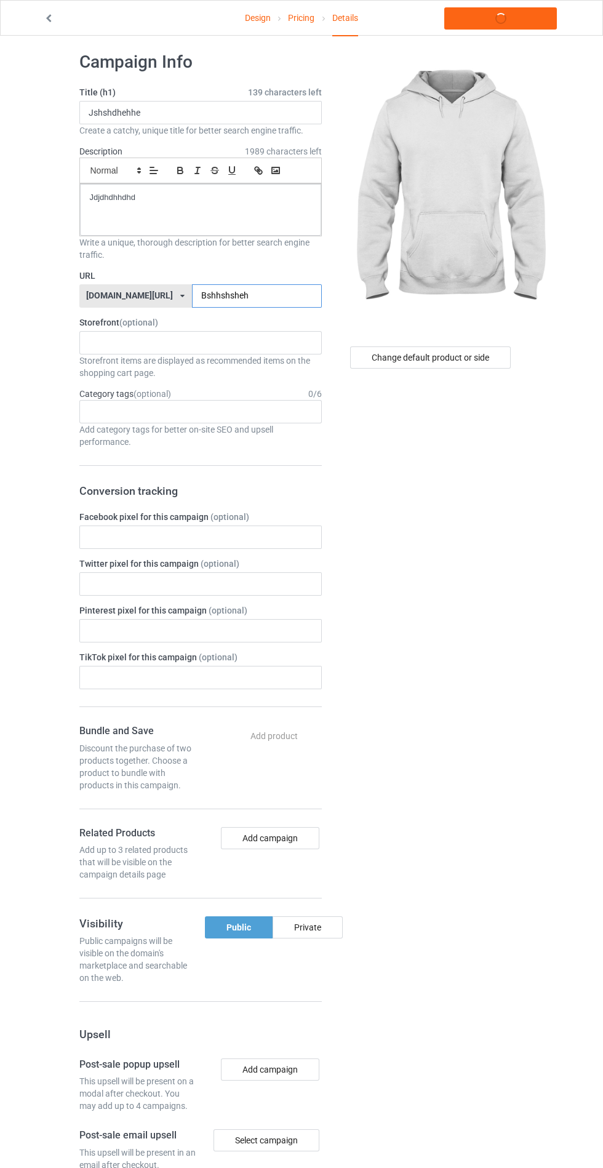
scroll to position [10, 0]
type input "Bshhshsheh"
click at [463, 500] on div "Change default product or side" at bounding box center [432, 737] width 203 height 1390
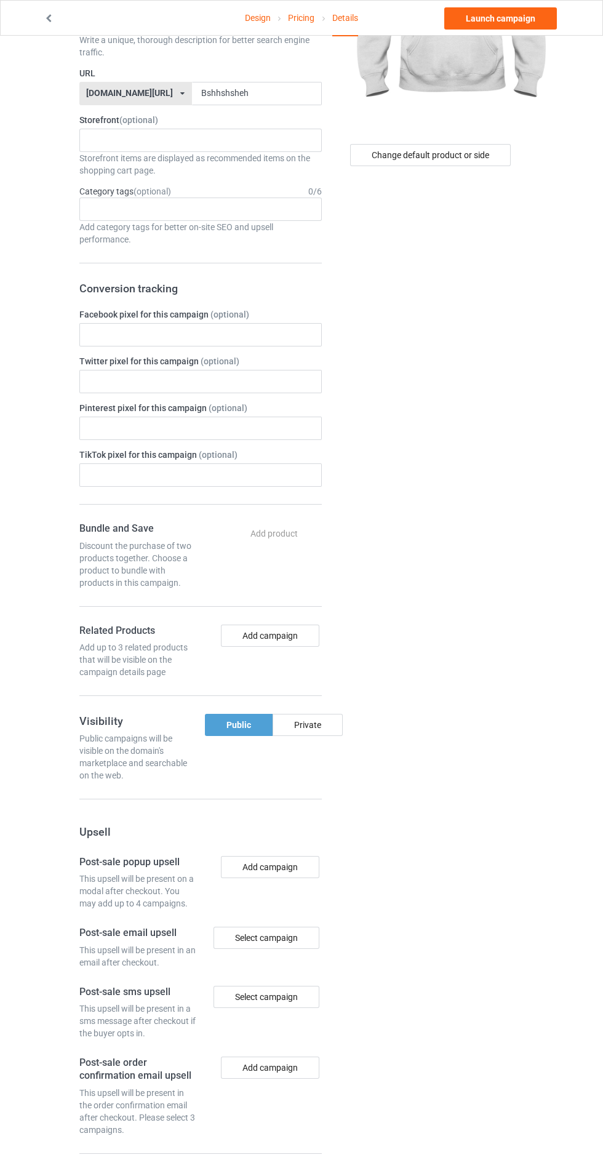
scroll to position [211, 0]
click at [321, 723] on div "Private" at bounding box center [308, 727] width 70 height 22
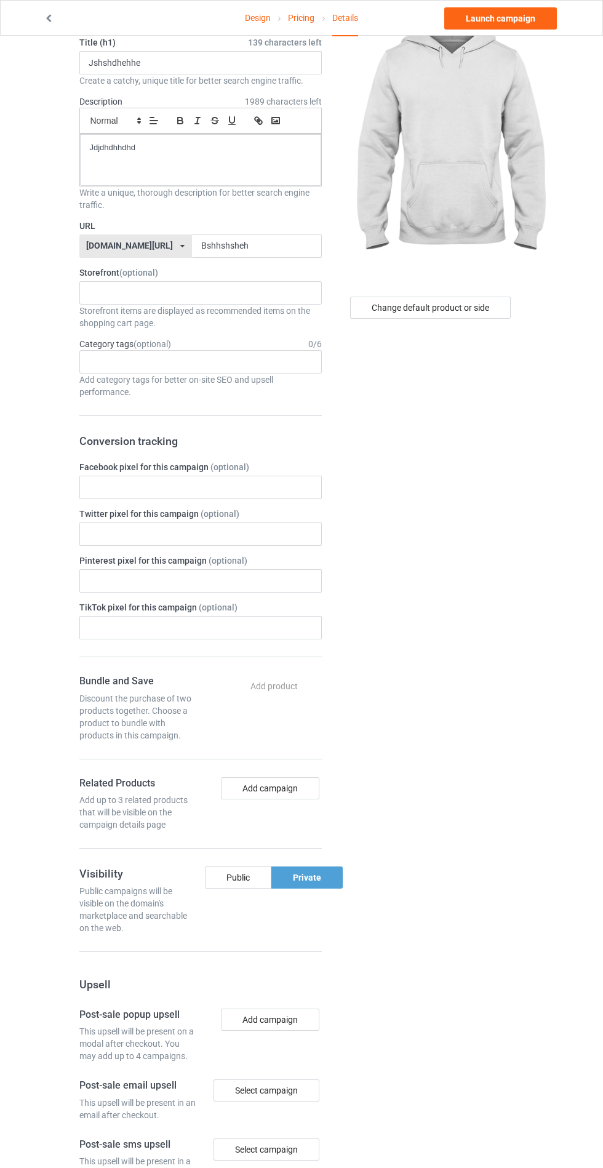
scroll to position [0, 0]
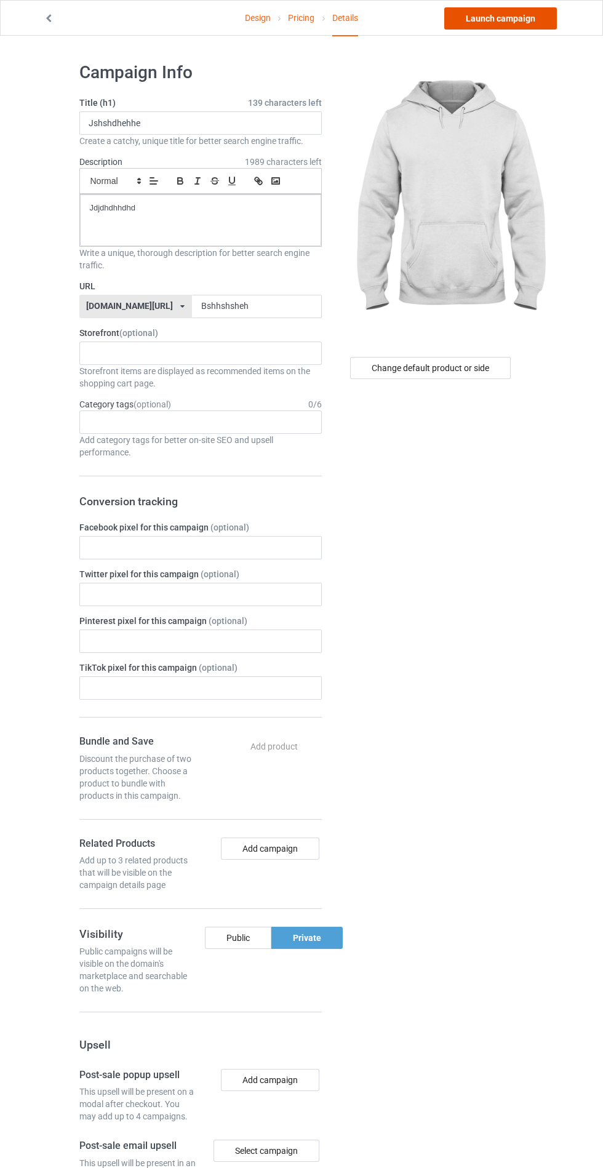
click at [530, 14] on link "Launch campaign" at bounding box center [500, 18] width 113 height 22
